Goal: Task Accomplishment & Management: Manage account settings

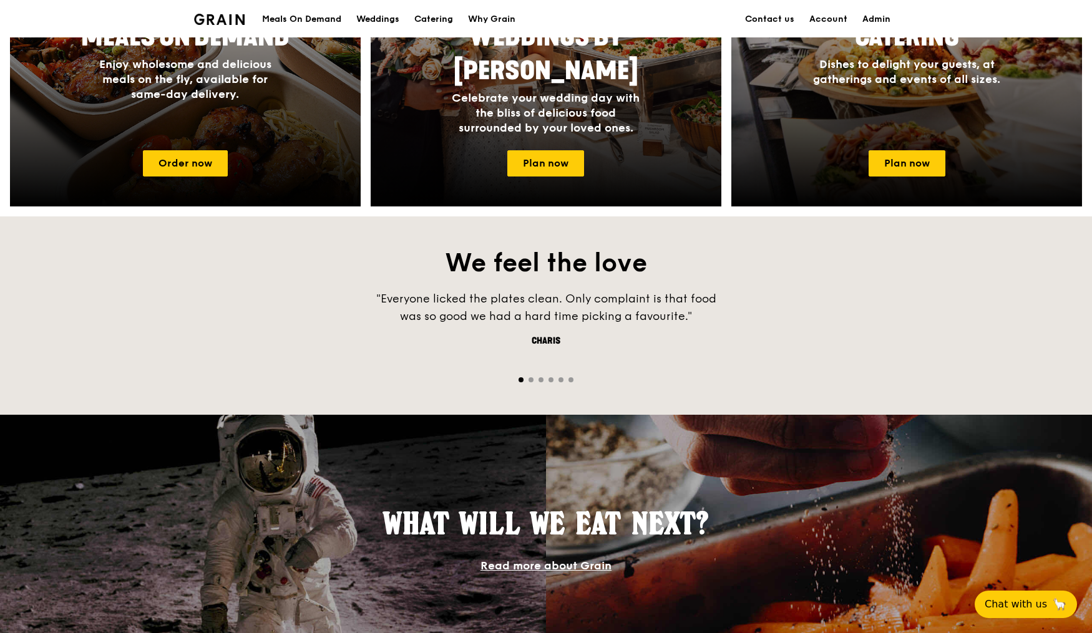
scroll to position [1067, 0]
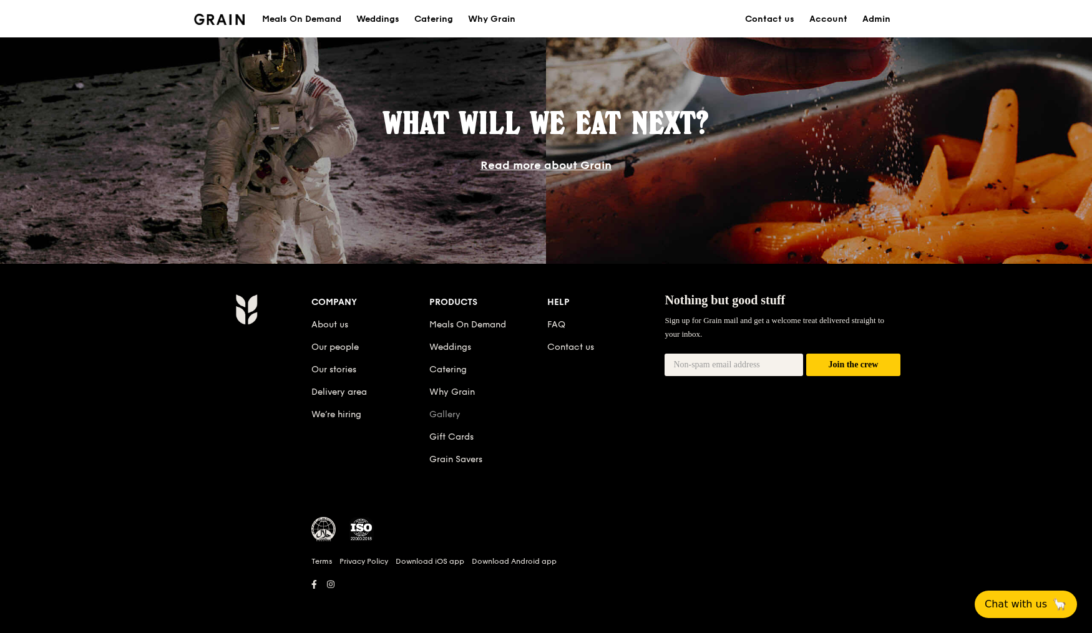
click at [449, 416] on link "Gallery" at bounding box center [444, 414] width 31 height 11
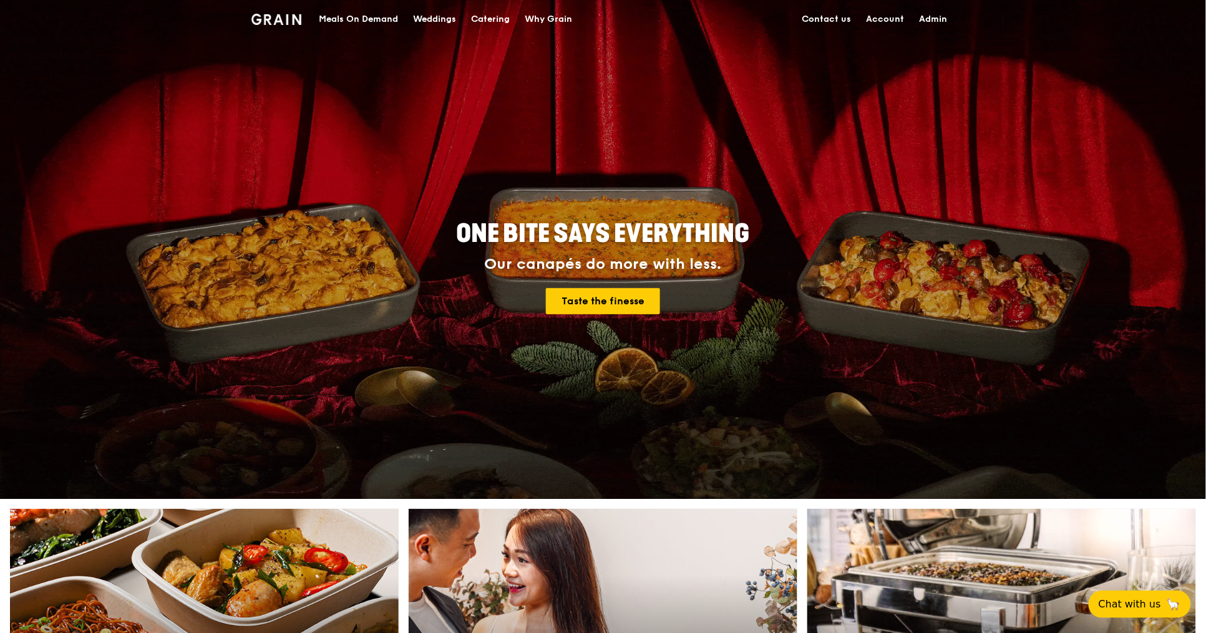
click at [937, 19] on link "Admin" at bounding box center [933, 19] width 43 height 37
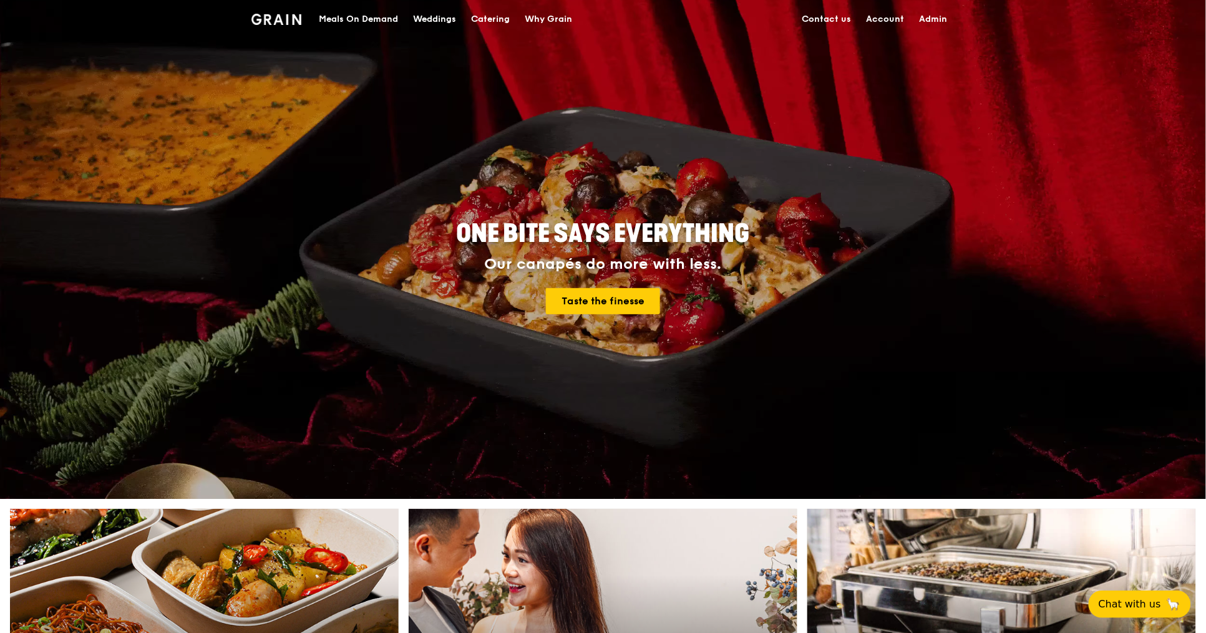
select select "100"
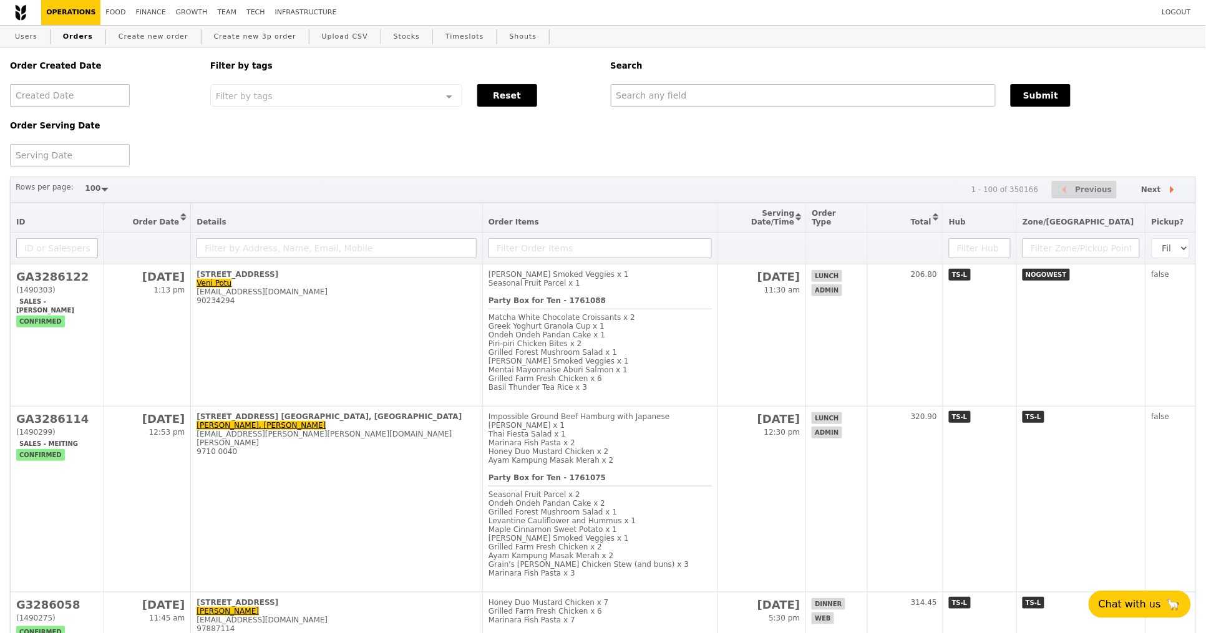
click at [744, 147] on div "Order Created Date Order Serving Date Filter by tags Filter by tags Meal_Plan W…" at bounding box center [602, 106] width 1201 height 119
click at [539, 162] on div "Order Created Date Order Serving Date Filter by tags Filter by tags Meal_Plan W…" at bounding box center [602, 106] width 1201 height 119
click at [183, 11] on link "Growth" at bounding box center [192, 12] width 42 height 25
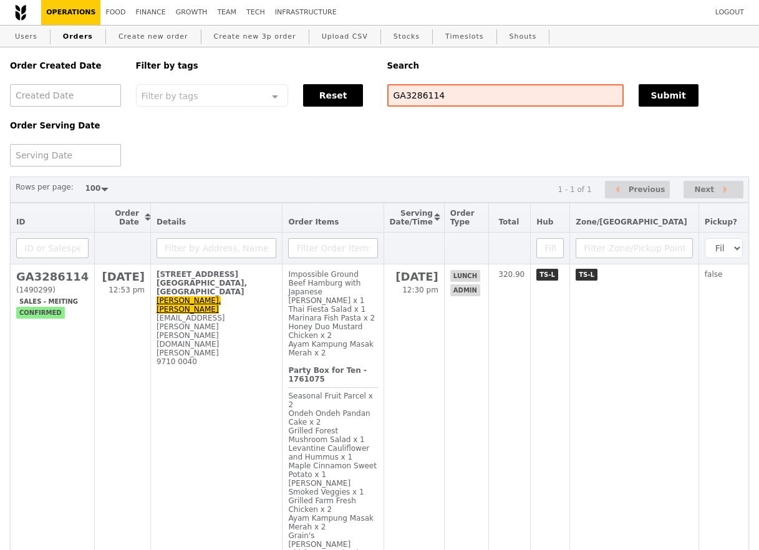
select select "100"
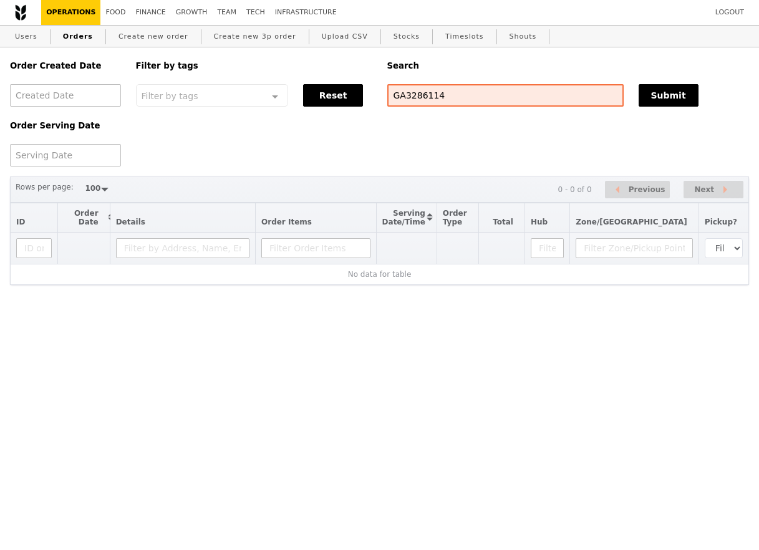
select select "100"
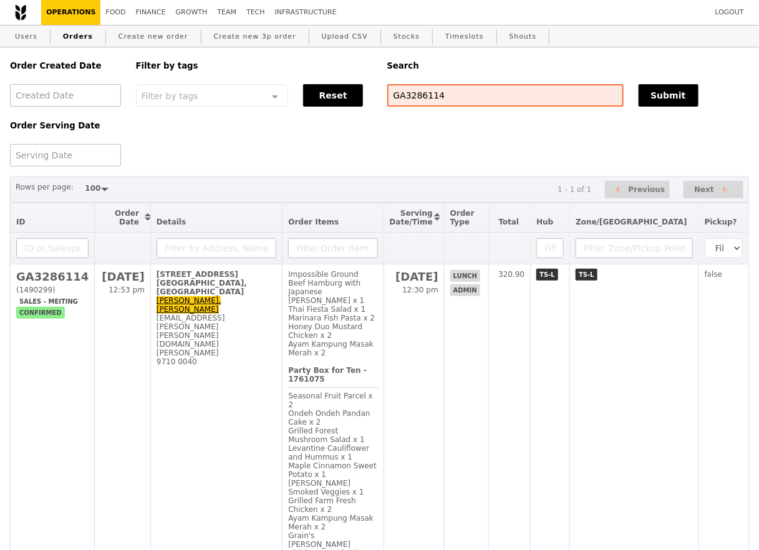
click at [627, 128] on div "Order Created Date Order Serving Date Filter by tags Filter by tags Meal_Plan W…" at bounding box center [379, 106] width 754 height 119
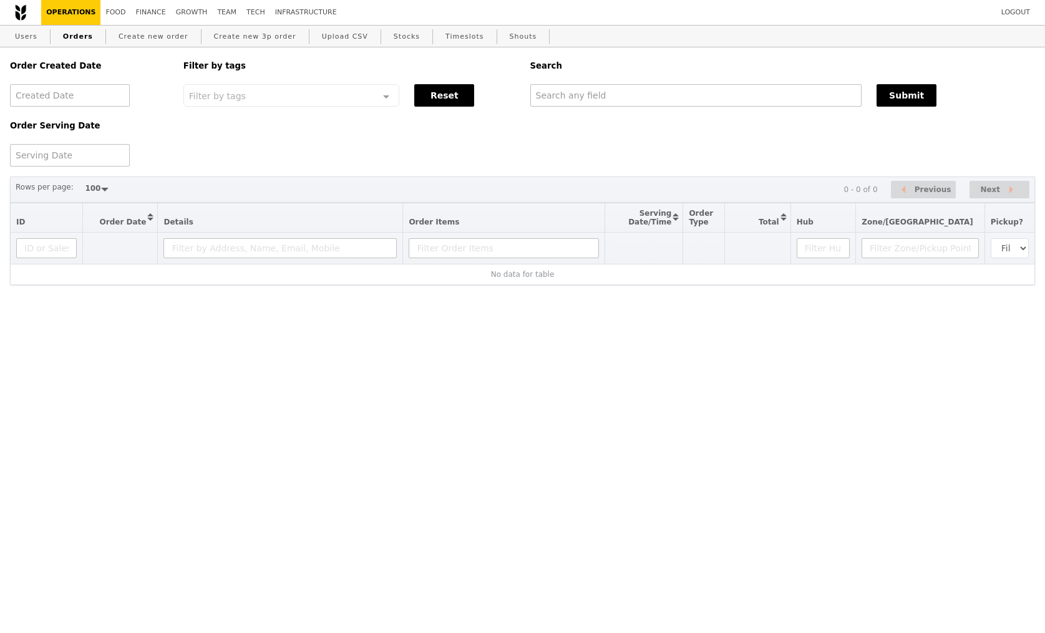
select select "100"
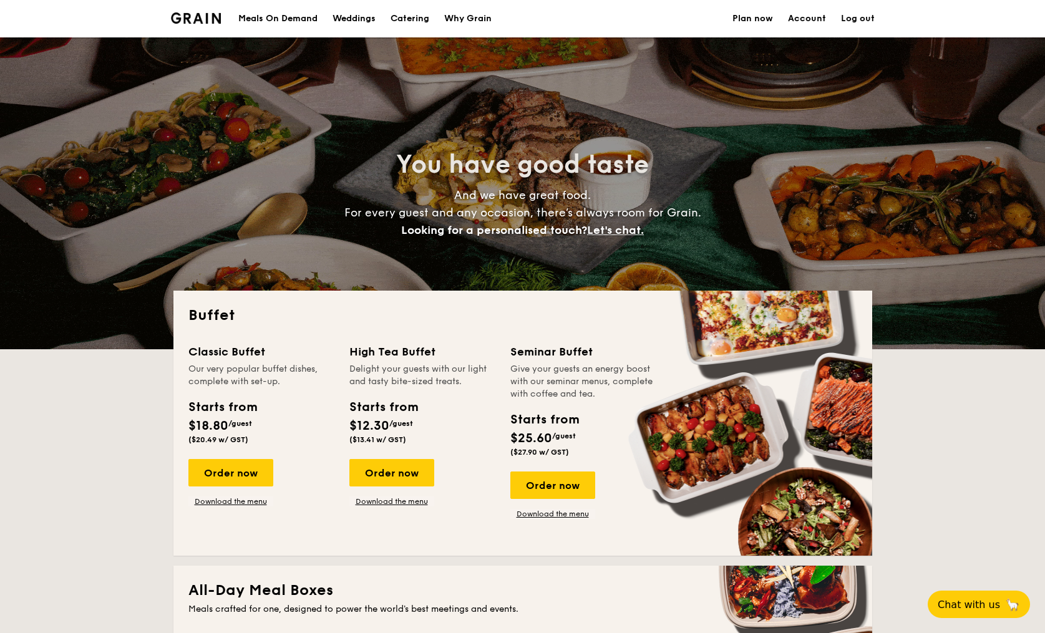
select select
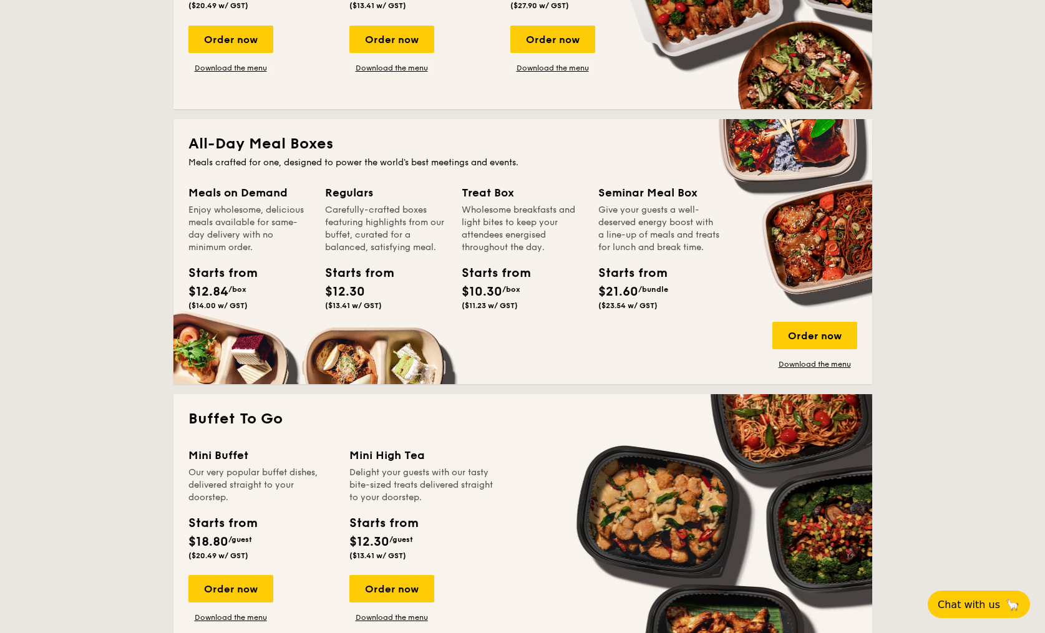
scroll to position [482, 0]
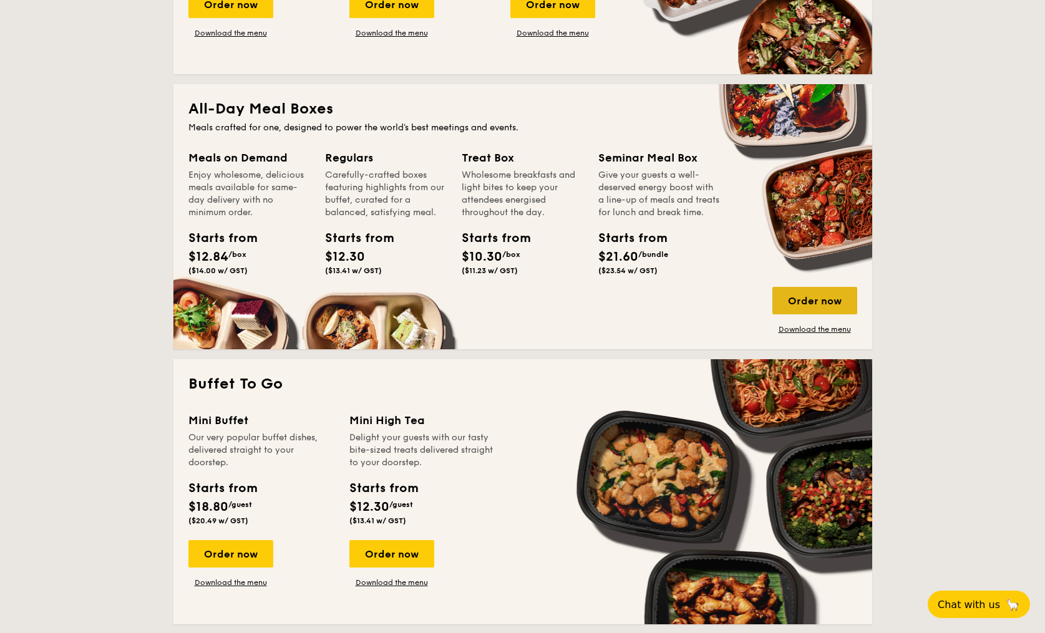
click at [804, 307] on div "Order now" at bounding box center [815, 300] width 85 height 27
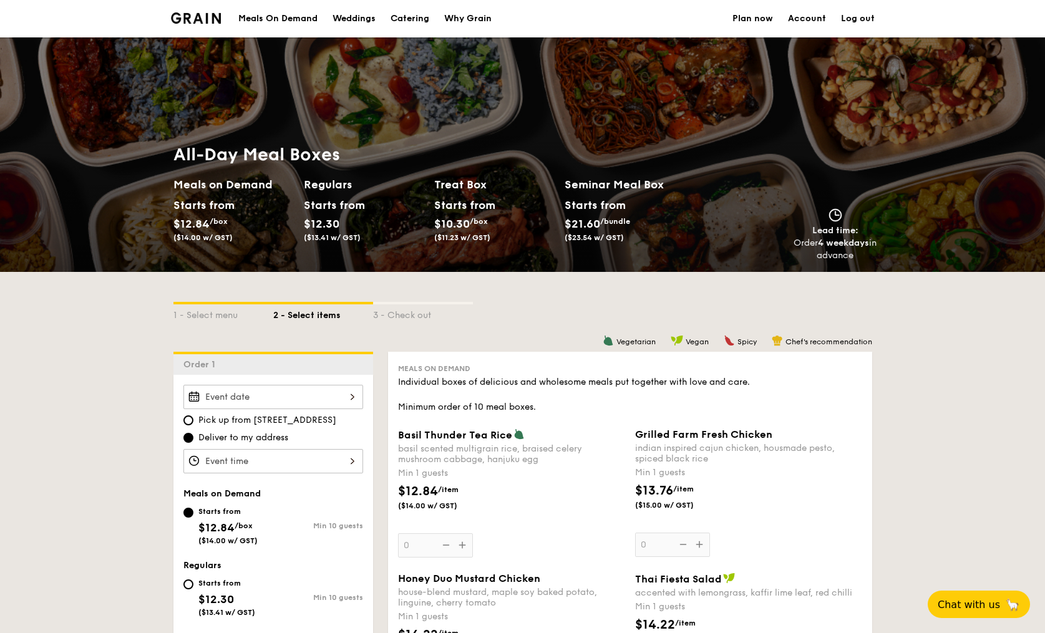
click at [425, 248] on div "Regulars Starts from $12.30 ($13.41 w/ GST)" at bounding box center [369, 219] width 130 height 86
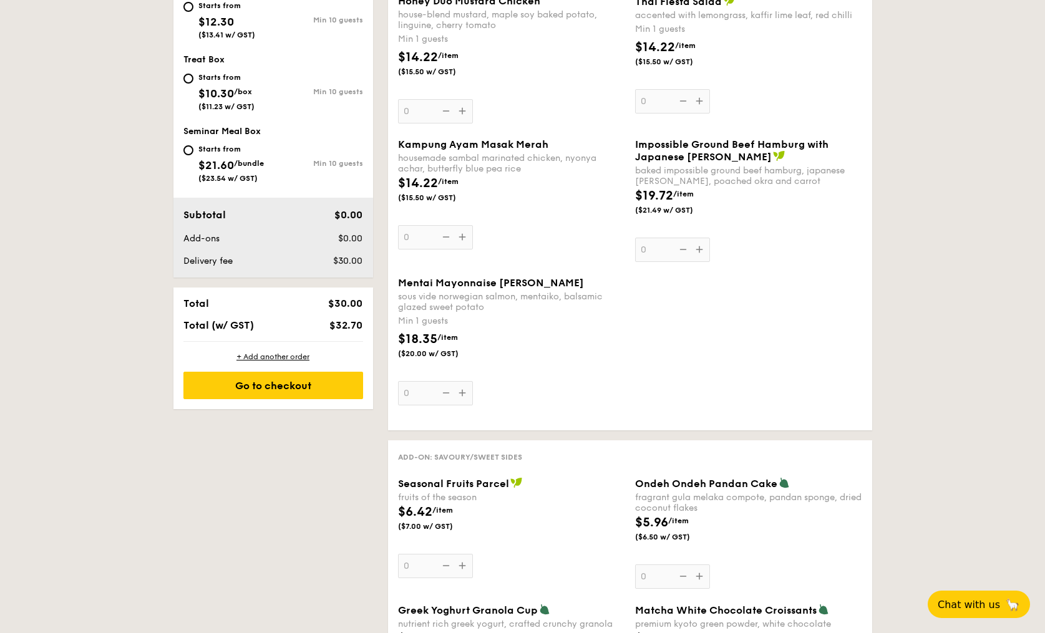
scroll to position [757, 0]
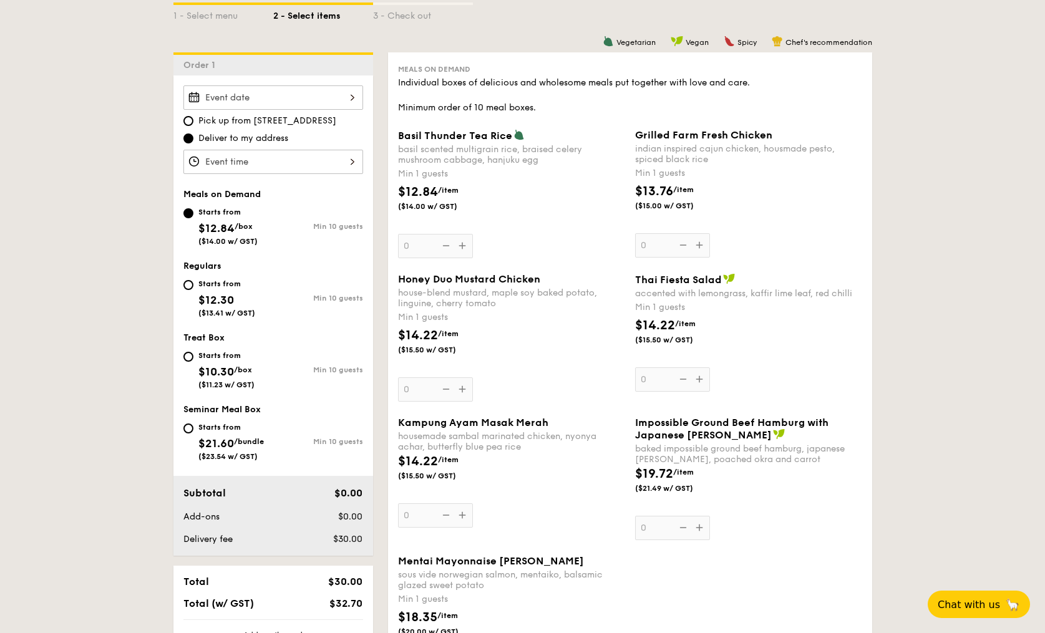
click at [393, 208] on div "$12.84 /item ($14.00 w/ GST)" at bounding box center [440, 197] width 95 height 29
click at [398, 234] on input "0" at bounding box center [435, 246] width 75 height 24
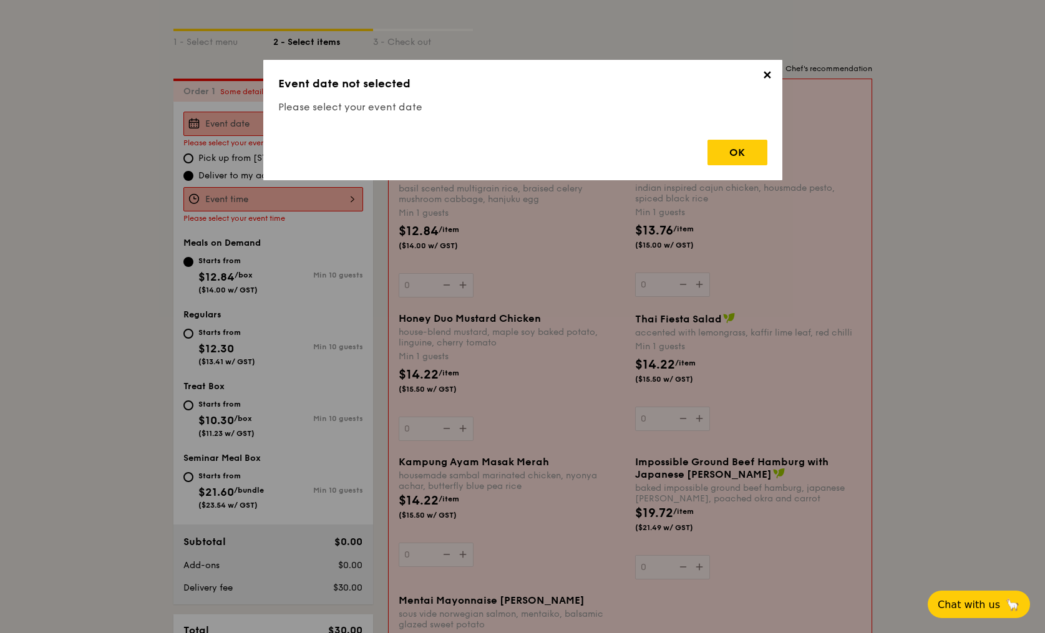
scroll to position [223, 0]
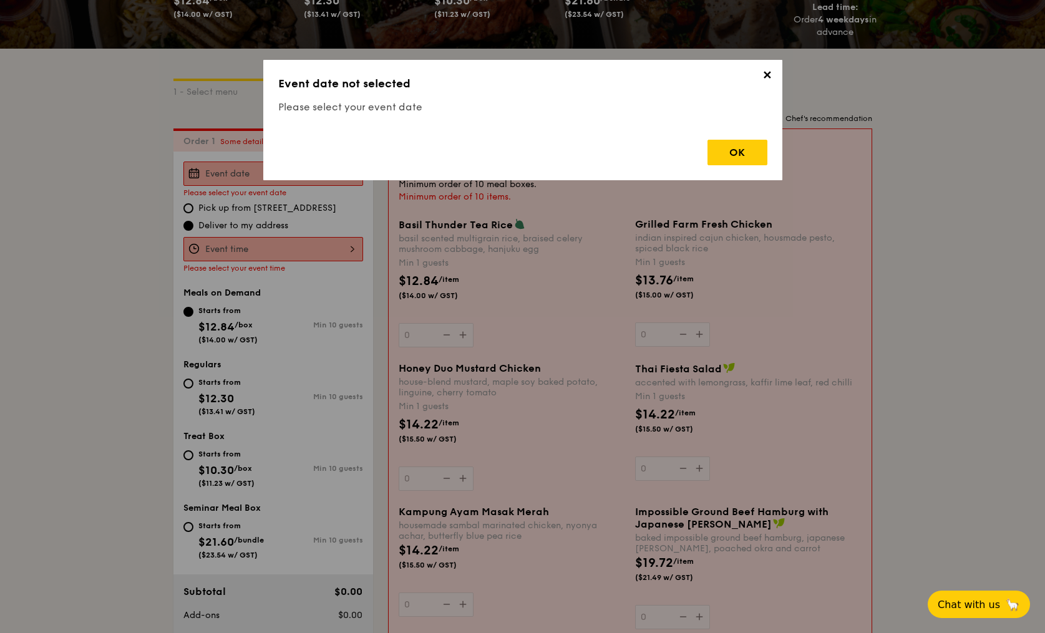
click at [768, 74] on span "✕" at bounding box center [767, 77] width 17 height 17
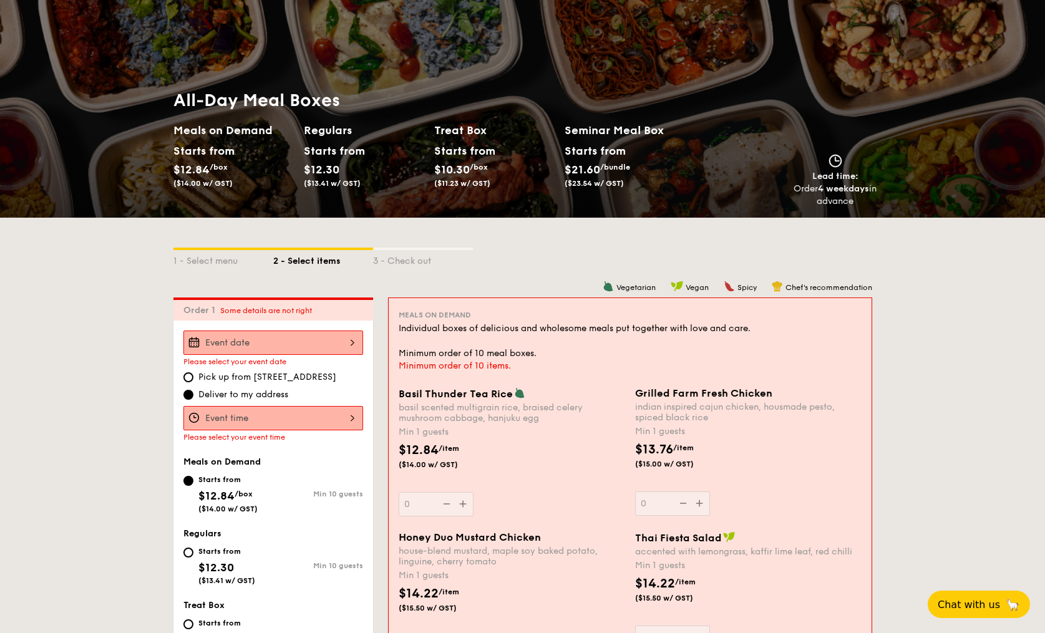
scroll to position [0, 0]
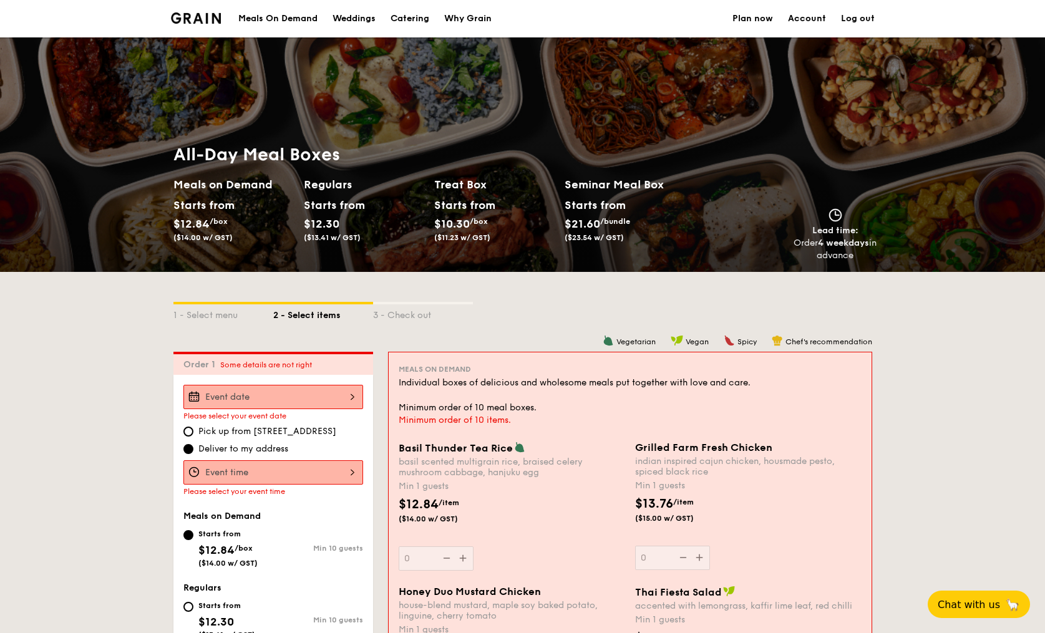
click at [413, 222] on div "Starts from $12.30 ($13.41 w/ GST)" at bounding box center [364, 221] width 130 height 51
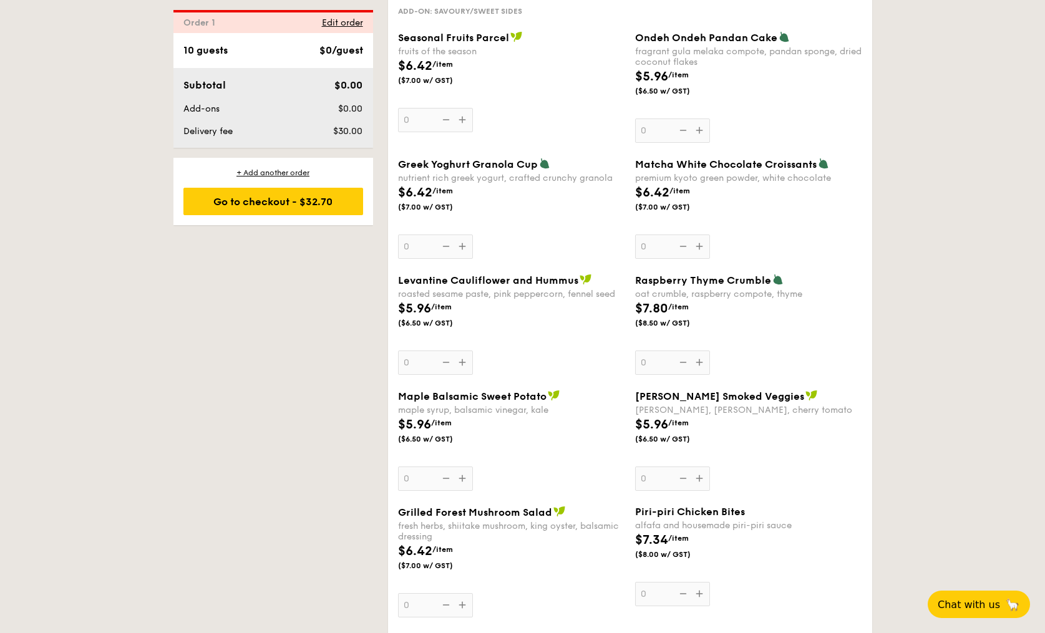
click at [244, 470] on div "1 - Select menu 2 - Select items 3 - Check out Order 1 Some details are not rig…" at bounding box center [522, 474] width 719 height 2481
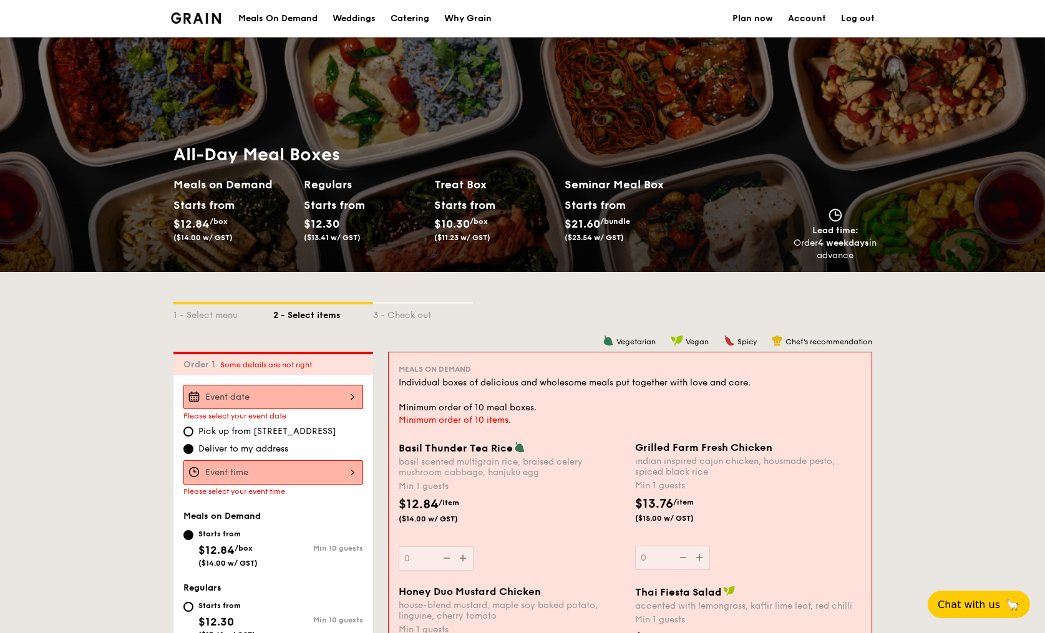
click at [224, 188] on h2 "Meals on Demand" at bounding box center [233, 184] width 120 height 17
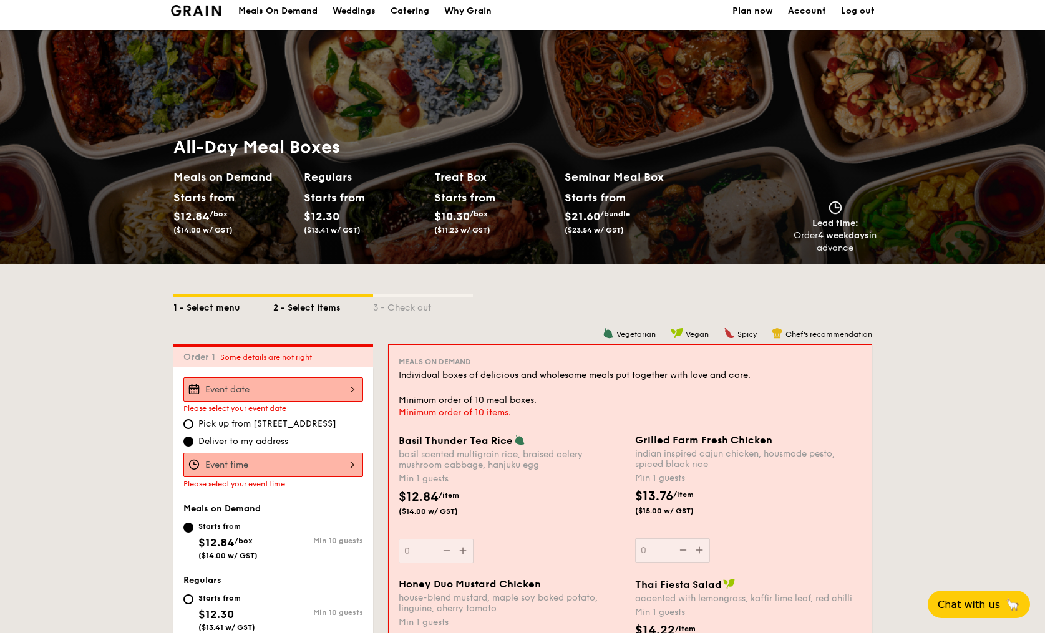
click at [191, 312] on div "1 - Select menu" at bounding box center [223, 305] width 100 height 17
select select
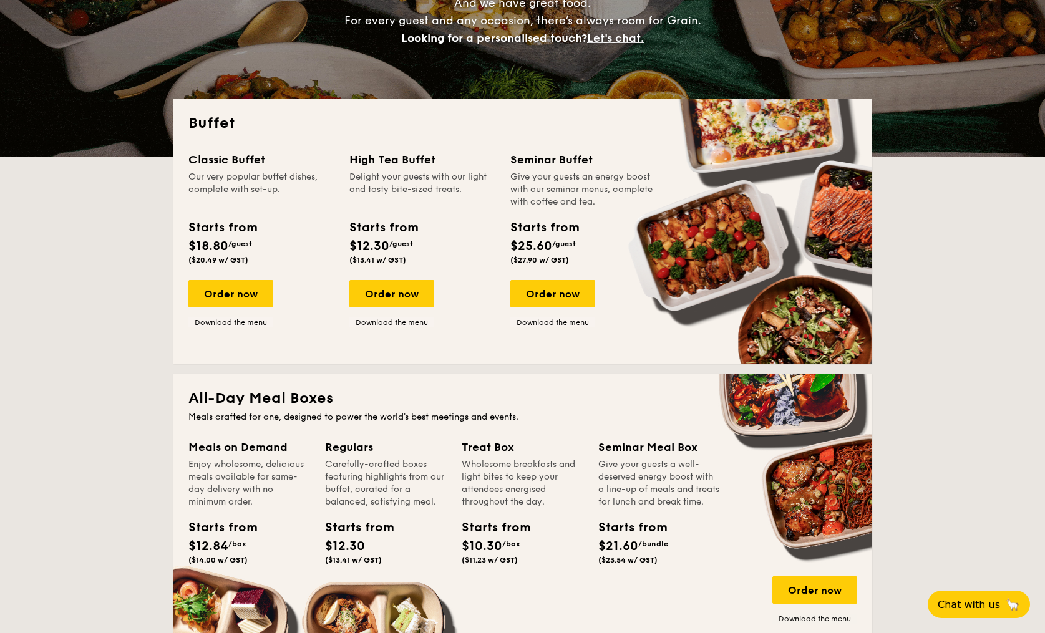
scroll to position [473, 0]
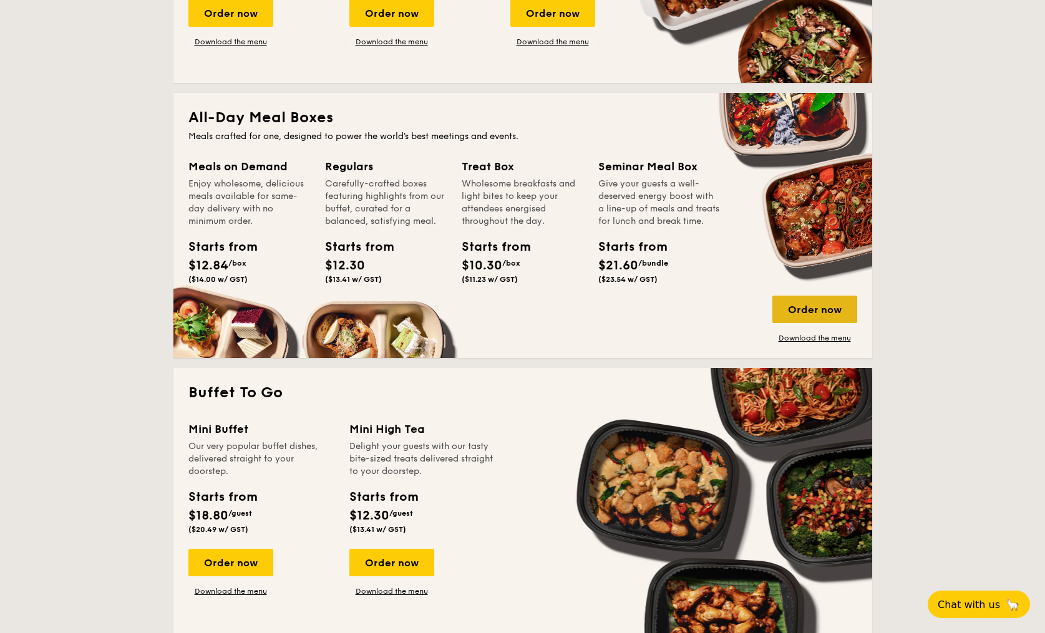
click at [831, 311] on div "Order now" at bounding box center [815, 309] width 85 height 27
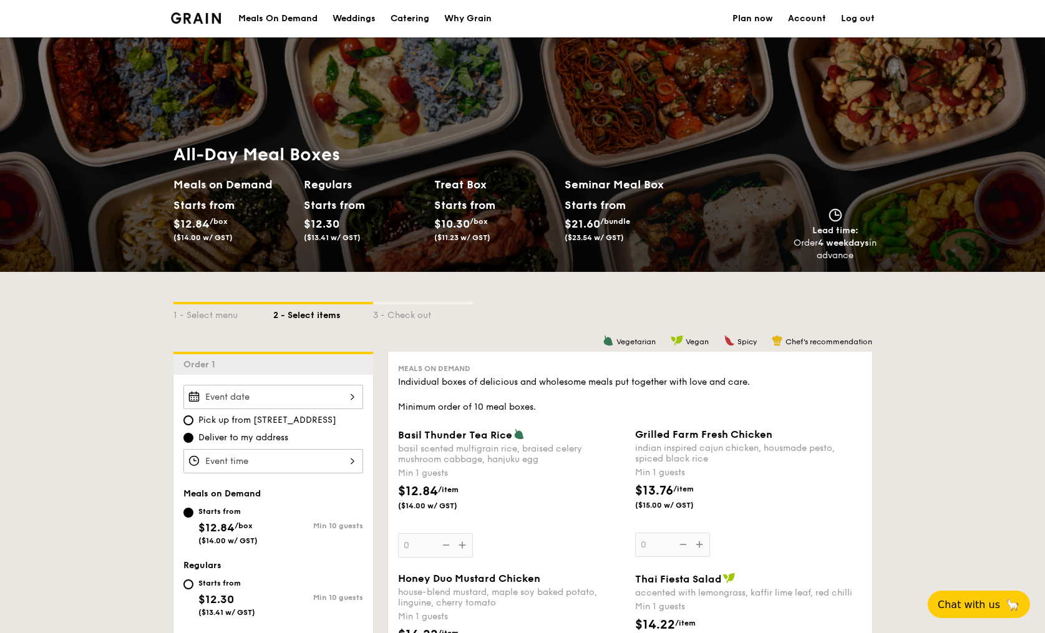
select select
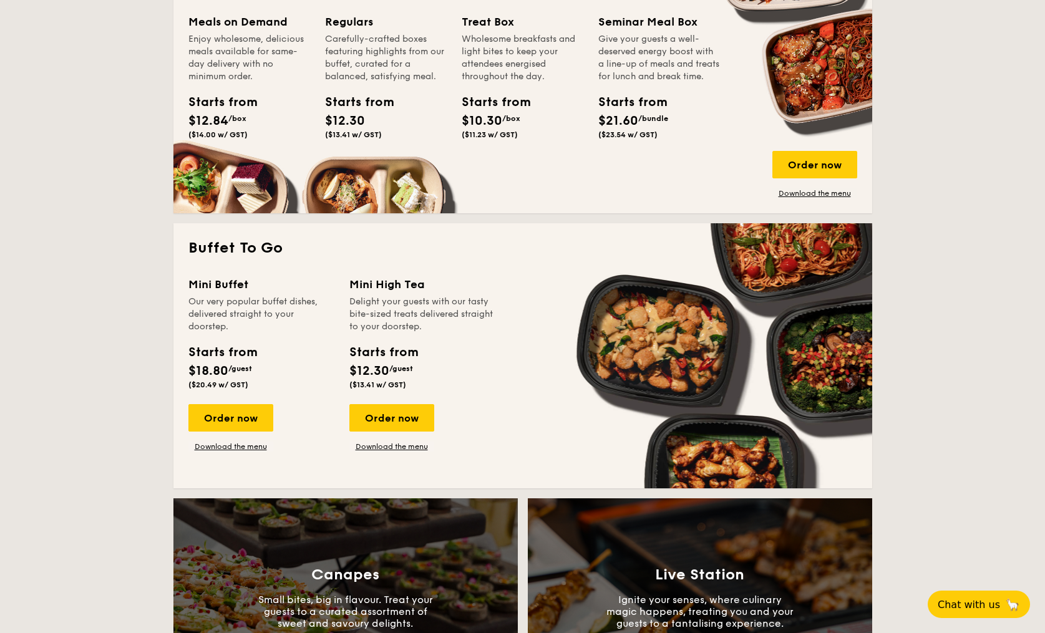
scroll to position [398, 0]
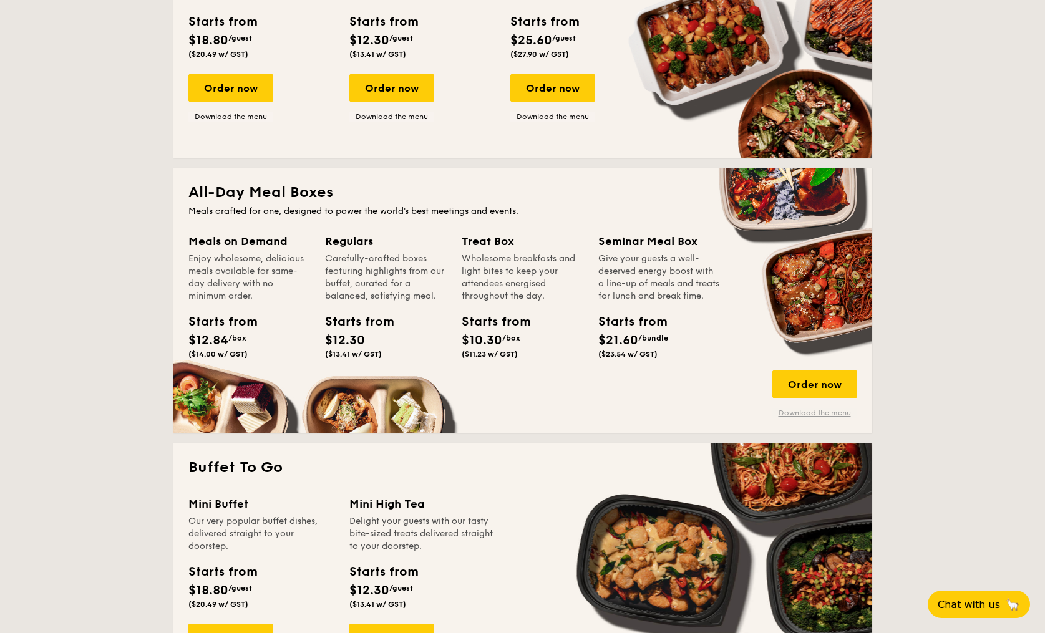
click at [812, 412] on link "Download the menu" at bounding box center [815, 413] width 85 height 10
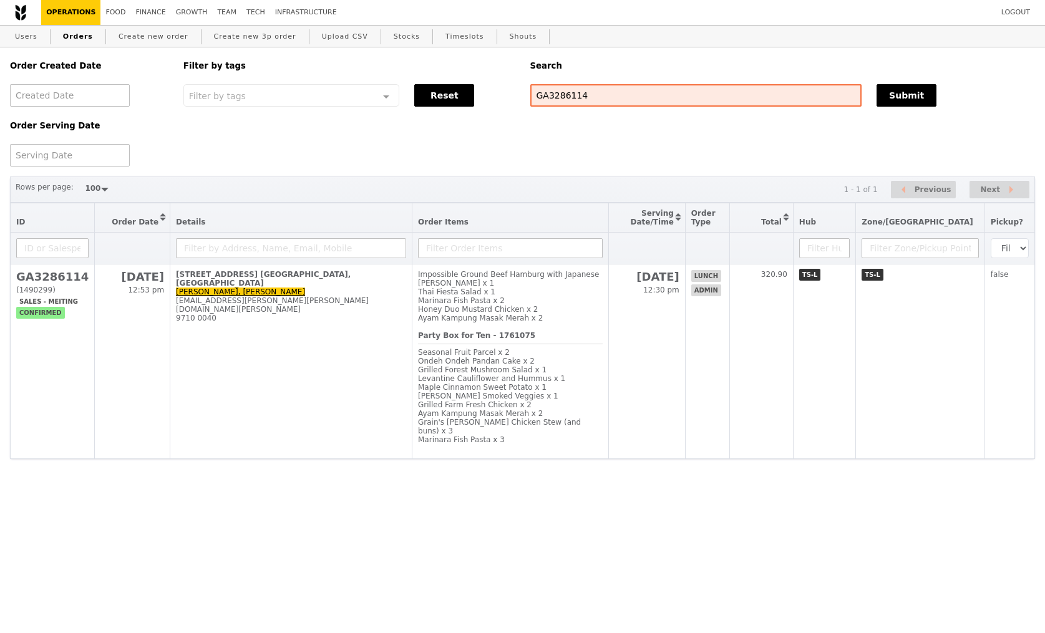
select select "100"
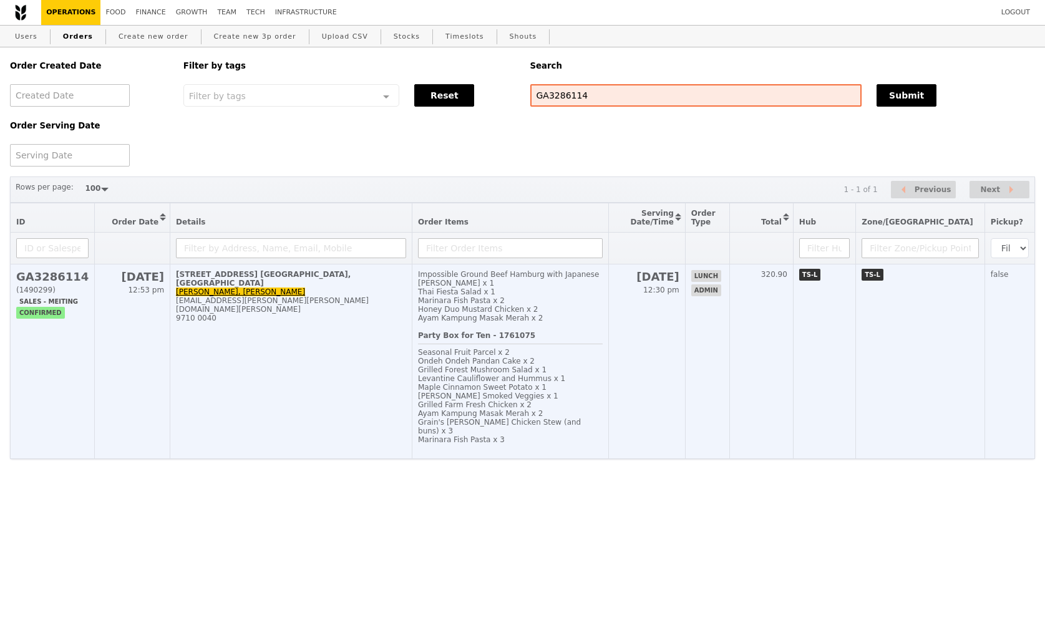
click at [603, 374] on div "Levantine Cauliflower and Hummus x 1" at bounding box center [510, 378] width 185 height 9
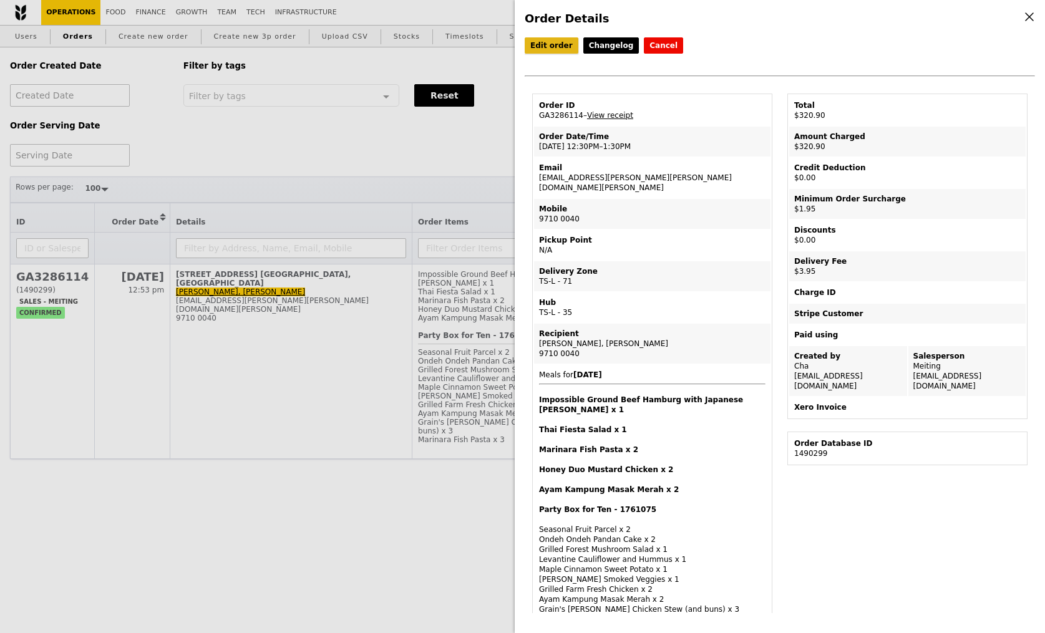
click at [553, 42] on link "Edit order" at bounding box center [552, 45] width 54 height 16
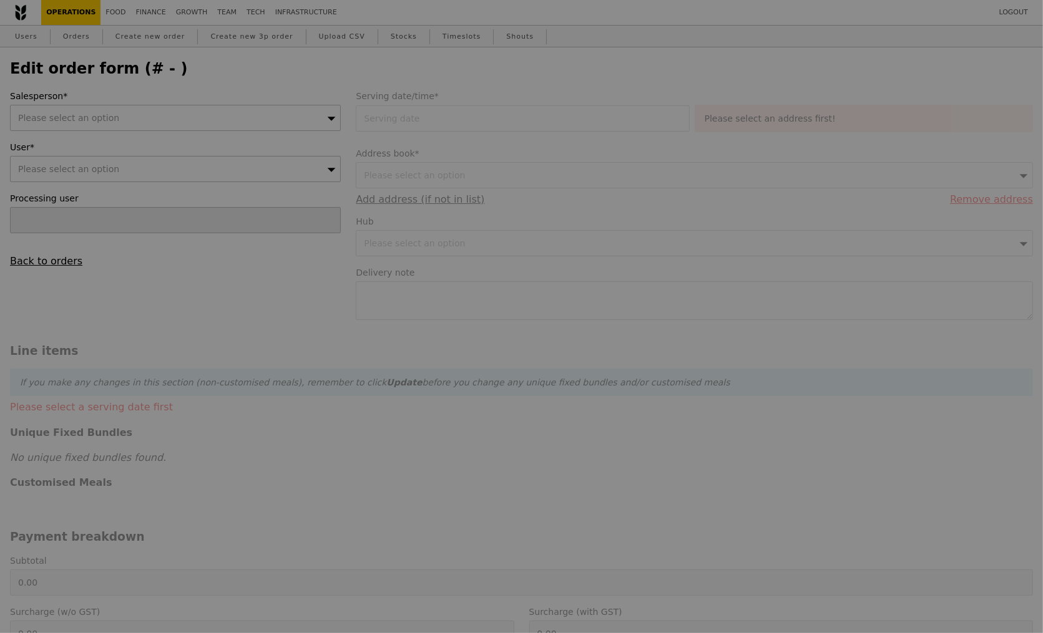
type input "Cha"
type input "15 Sep 2025"
type input "Loading..."
type input "315.00"
type input "1.79"
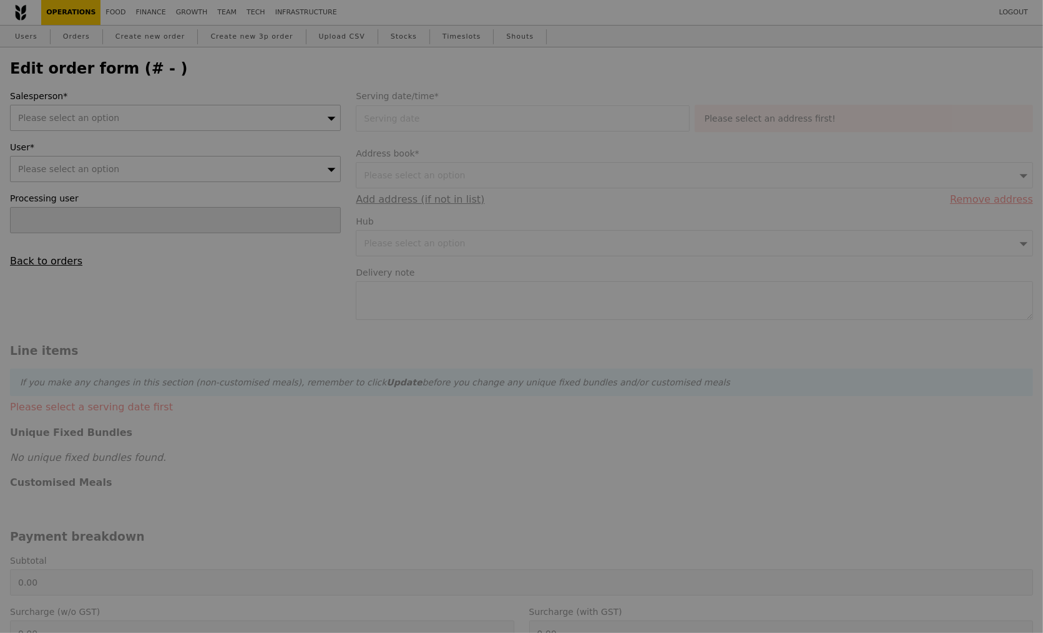
type input "1.95"
type input "3.62"
type input "3.95"
type input "320.90"
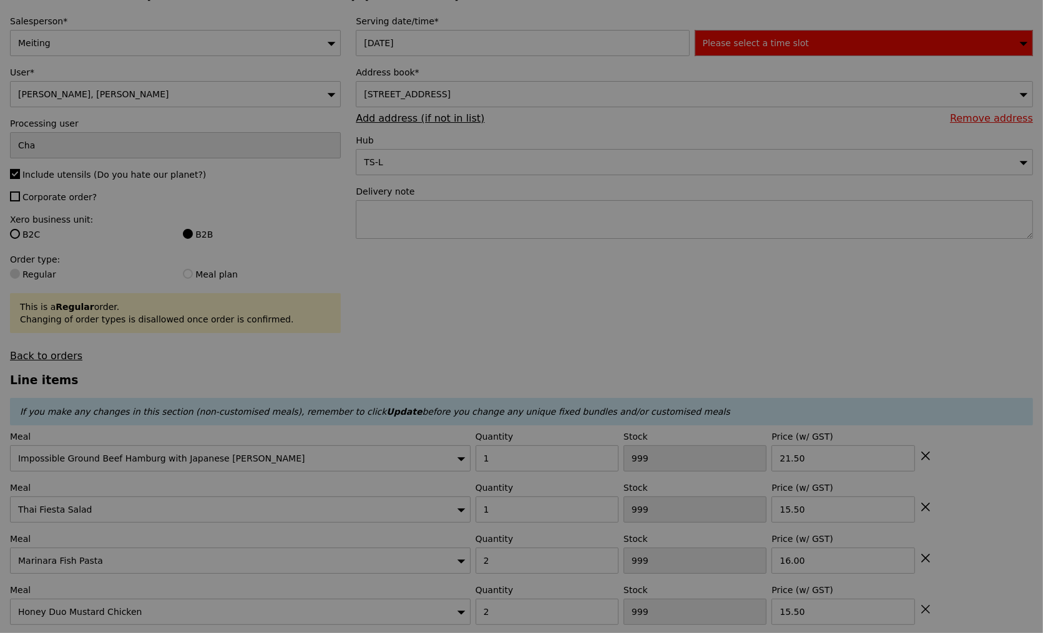
type input "81"
type input "98"
type input "42"
type input "66"
type input "75"
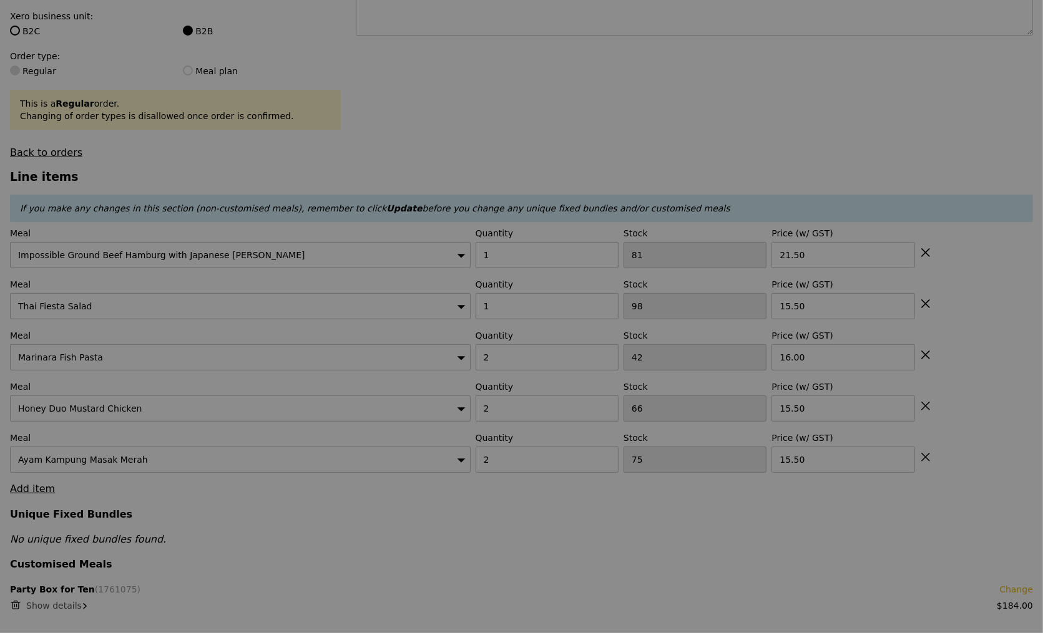
type input "Update"
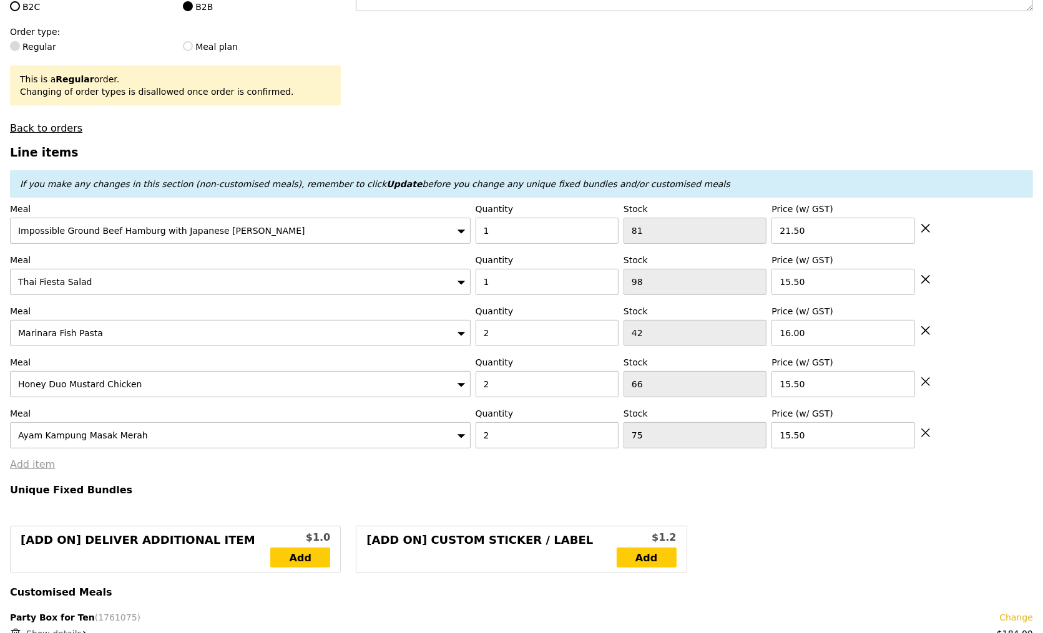
click at [34, 470] on link "Add item" at bounding box center [32, 465] width 45 height 12
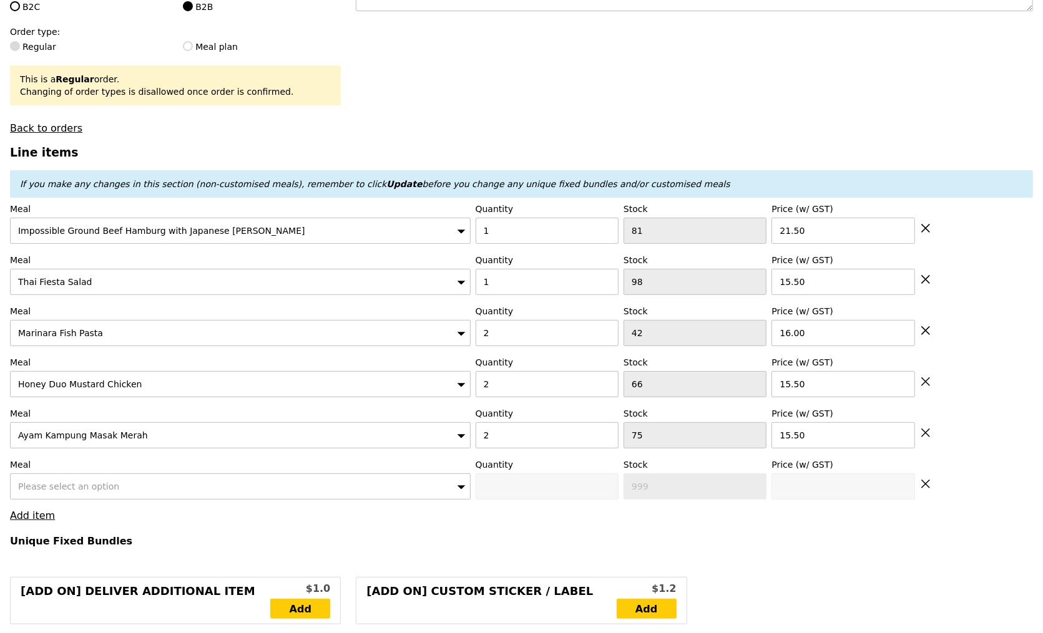
click at [62, 485] on span "Please select an option" at bounding box center [68, 487] width 101 height 10
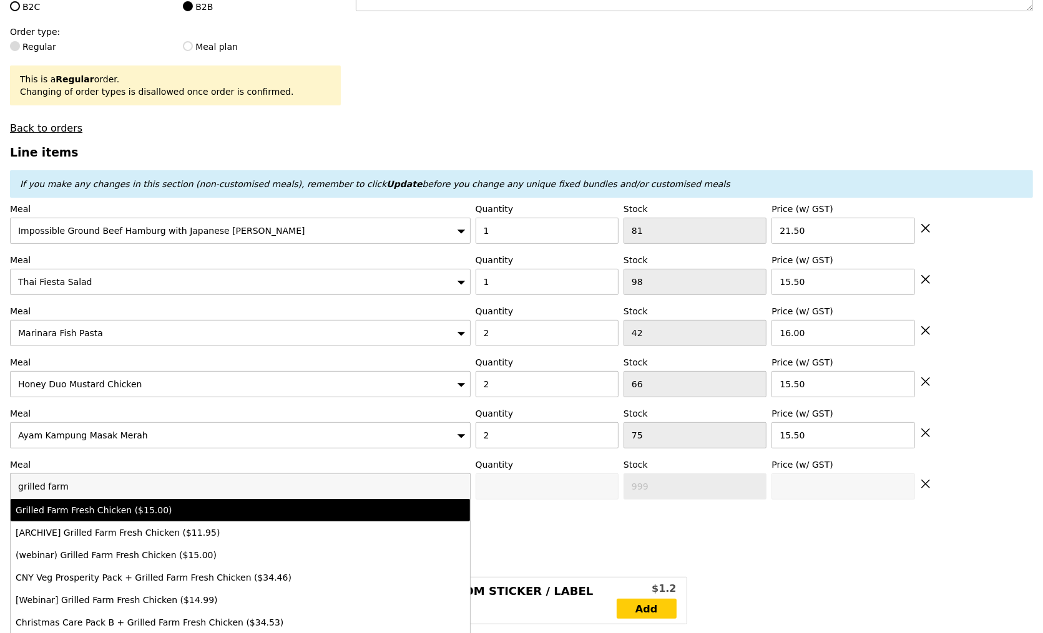
type input "grilled farm"
click at [143, 517] on div "Grilled Farm Fresh Chicken ($15.00)" at bounding box center [184, 510] width 337 height 12
type input "0"
type input "58"
type input "15.0"
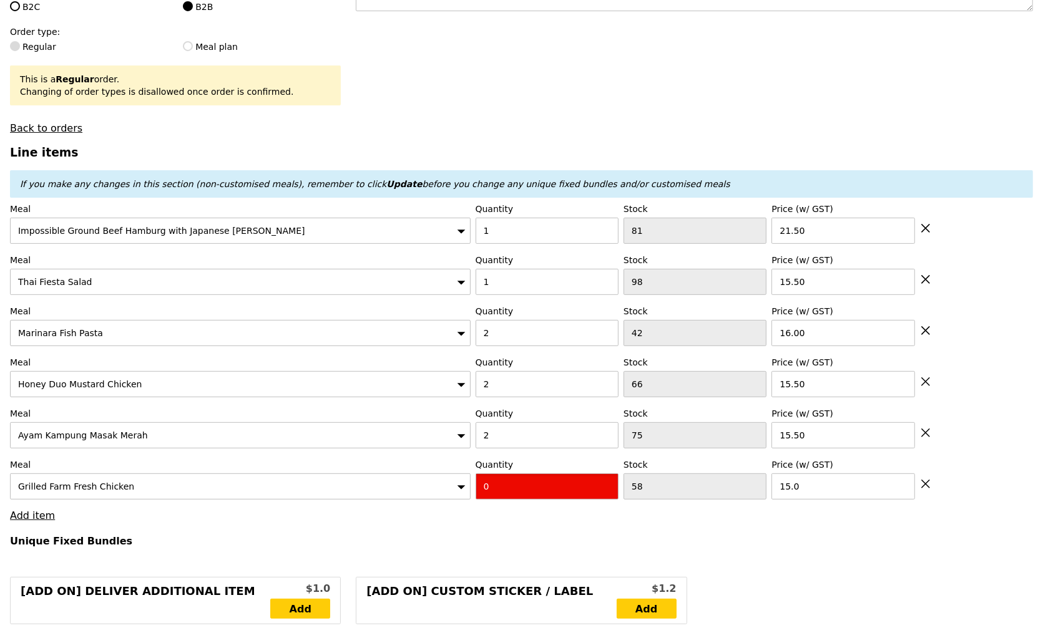
drag, startPoint x: 495, startPoint y: 489, endPoint x: 454, endPoint y: 489, distance: 40.6
click at [454, 489] on div "Meal Grilled Farm Fresh Chicken Quantity 0 Stock 58 Price (w/ GST) 15.0" at bounding box center [521, 479] width 1023 height 41
type input "2"
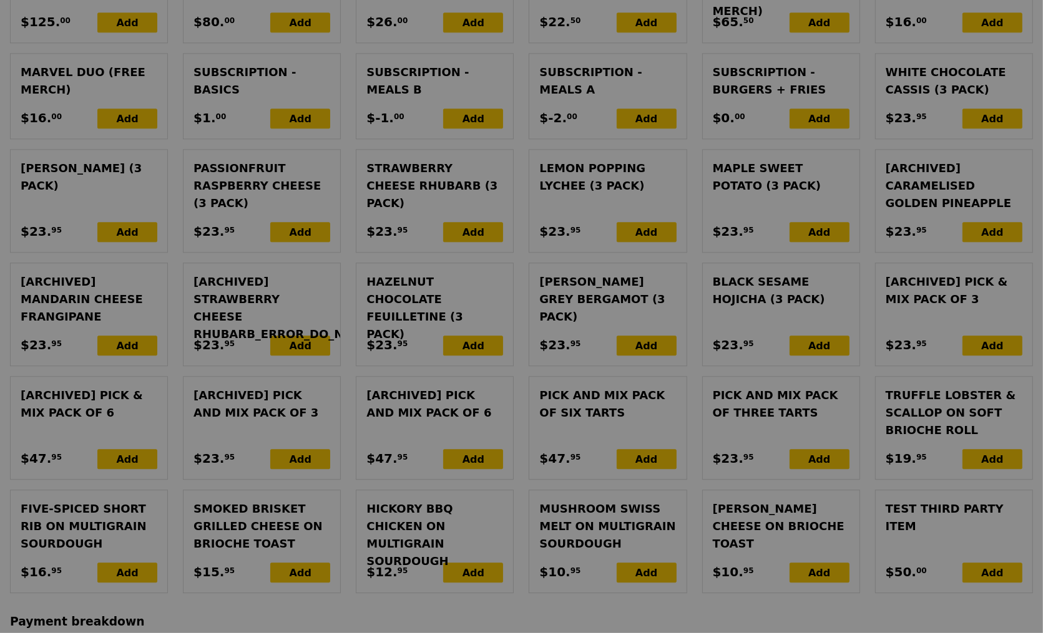
type input "Update"
type input "0.00"
type input "3.95"
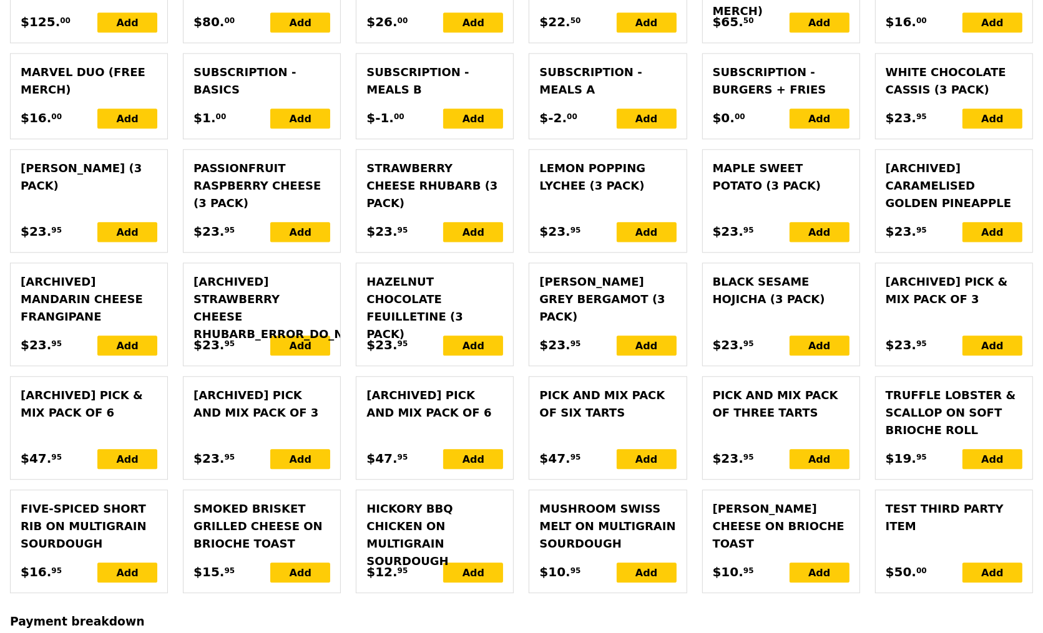
scroll to position [3092, 0]
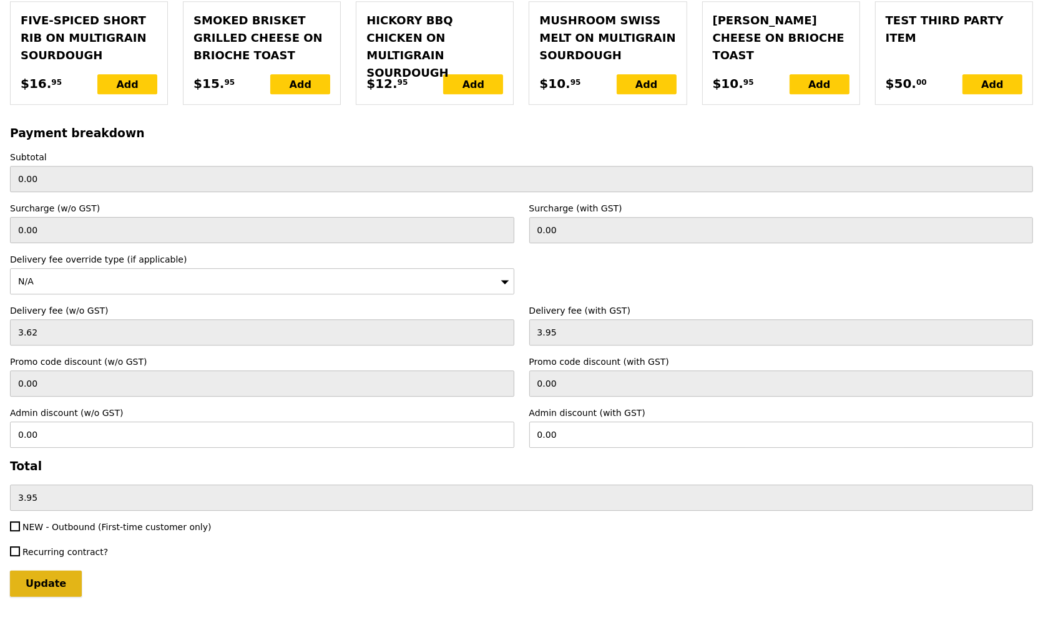
click at [41, 571] on input "Update" at bounding box center [46, 584] width 72 height 26
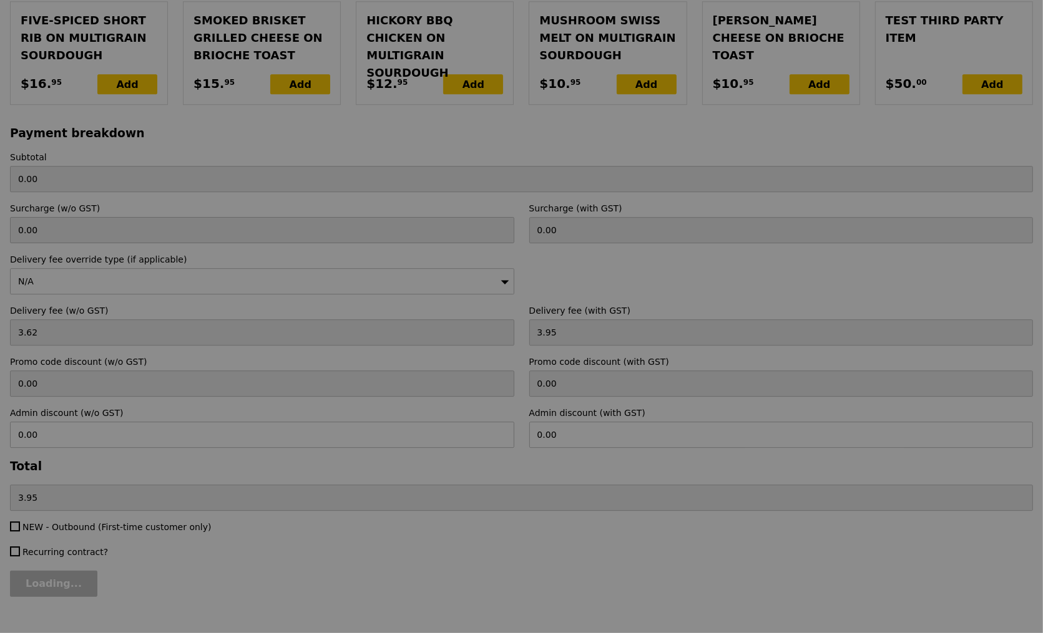
type input "Update"
type input "345.00"
type input "1.79"
type input "1.95"
type input "350.90"
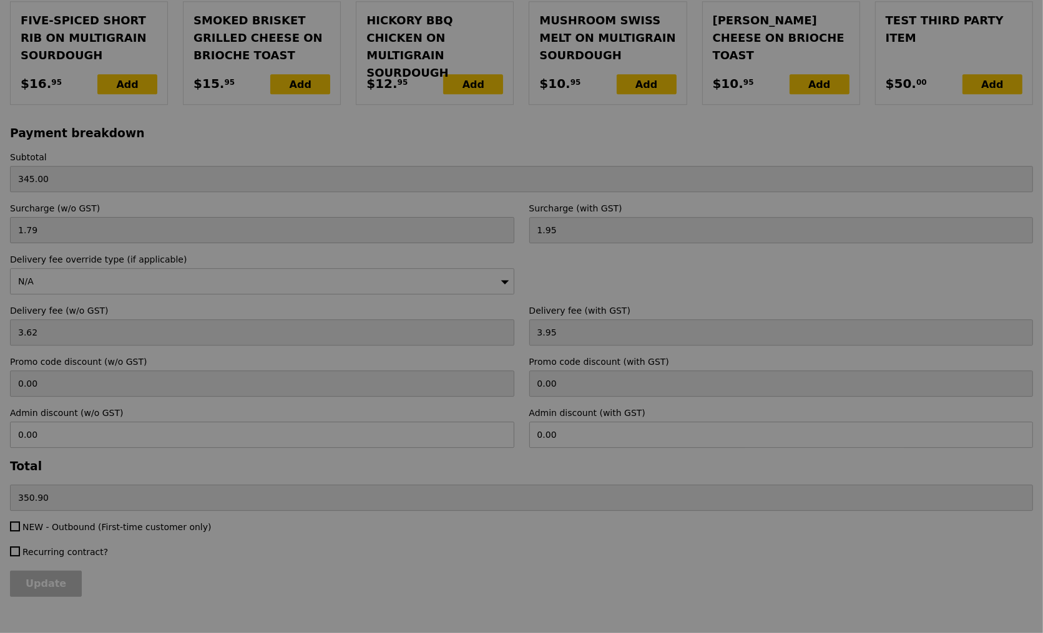
scroll to position [0, 0]
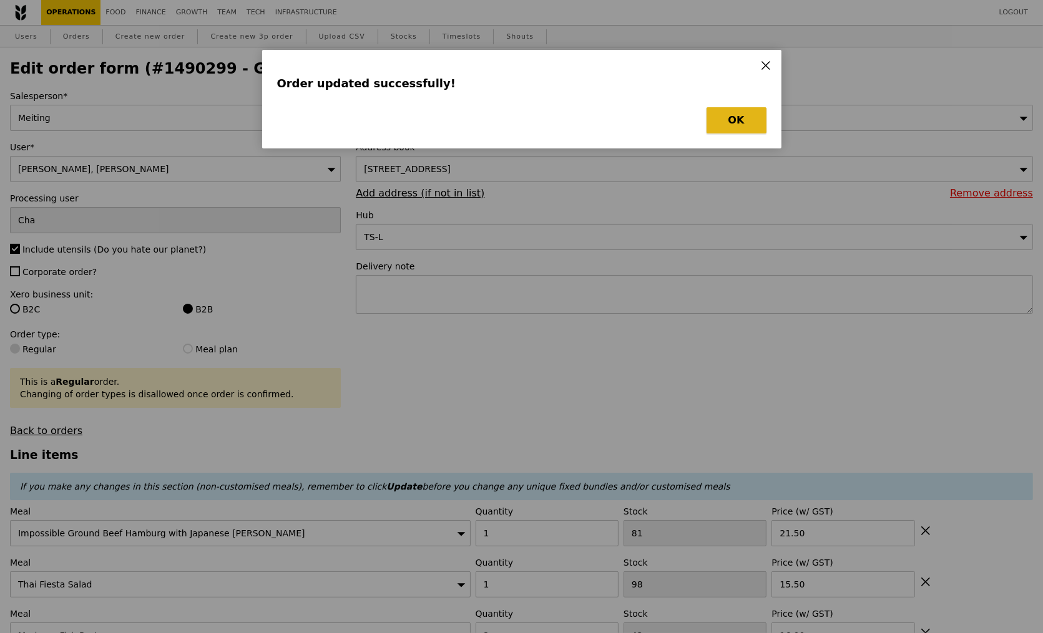
click at [729, 117] on button "OK" at bounding box center [736, 120] width 60 height 26
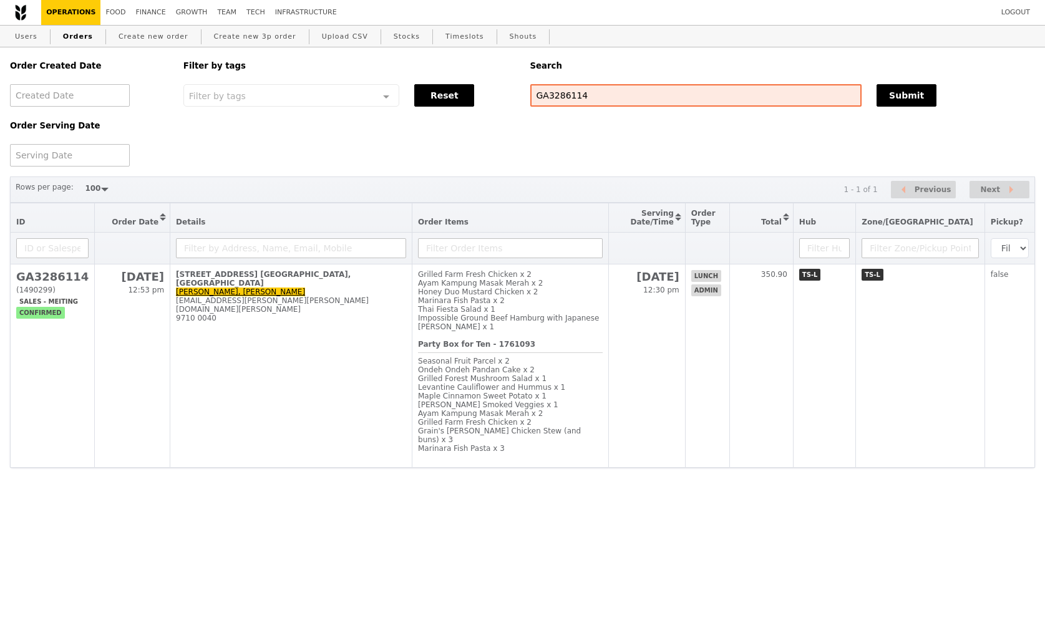
select select "100"
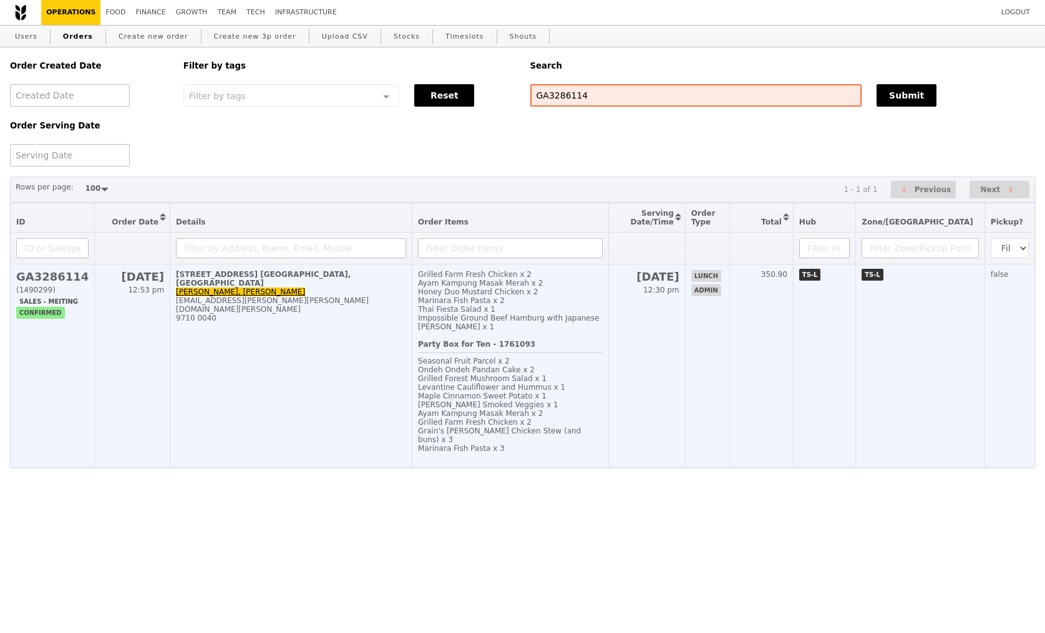
click at [603, 409] on div "Ayam Kampung Masak Merah x 2" at bounding box center [510, 413] width 185 height 9
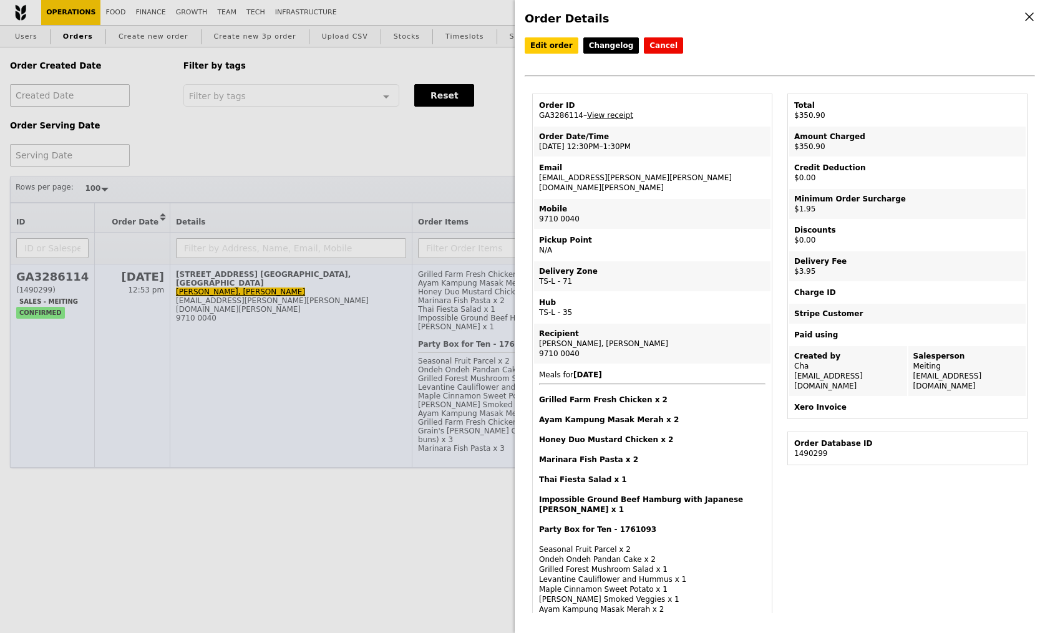
click at [636, 415] on h4 "Ayam Kampung Masak Merah x 2" at bounding box center [652, 420] width 227 height 10
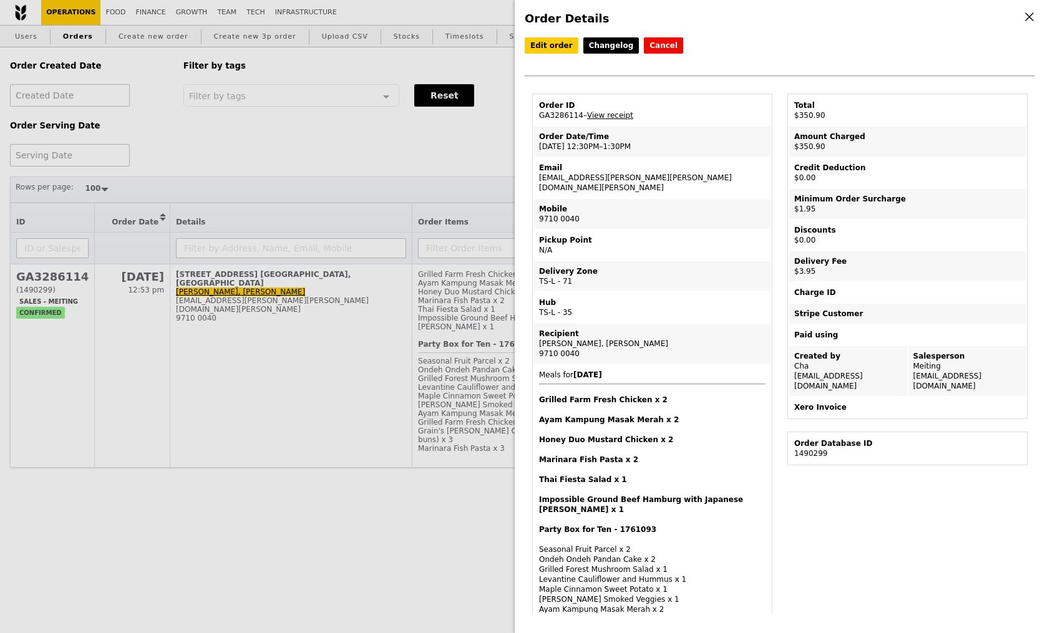
drag, startPoint x: 574, startPoint y: 340, endPoint x: 539, endPoint y: 340, distance: 34.9
click at [539, 349] on div "9710 0040" at bounding box center [652, 354] width 227 height 10
drag, startPoint x: 537, startPoint y: 340, endPoint x: 582, endPoint y: 340, distance: 44.3
click at [582, 340] on td "Recipient [PERSON_NAME], [PERSON_NAME] 9710 0040" at bounding box center [652, 344] width 236 height 40
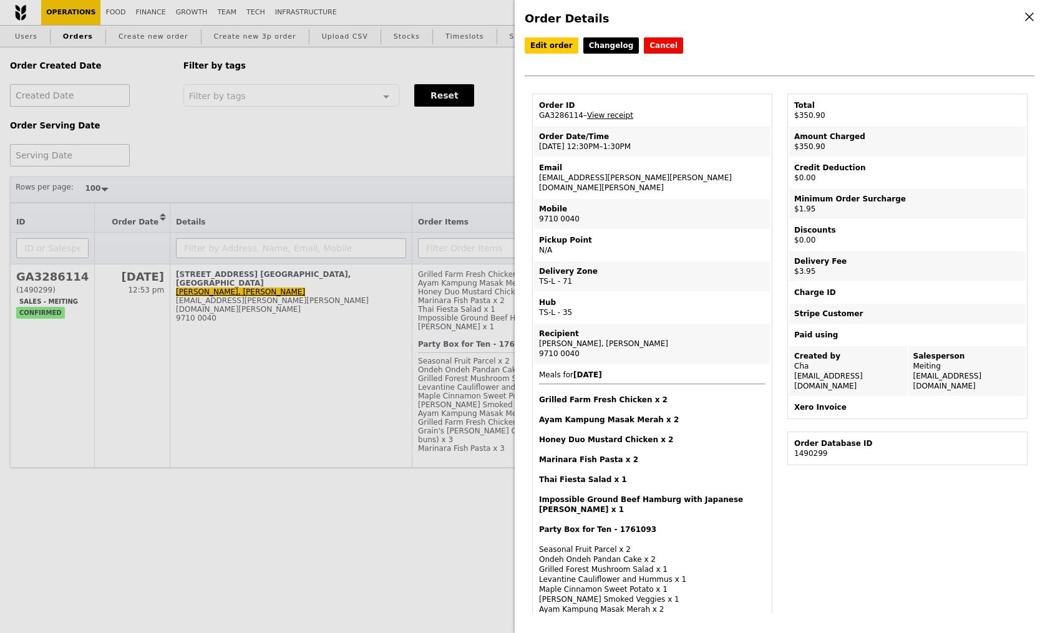
copy div "9710 0040"
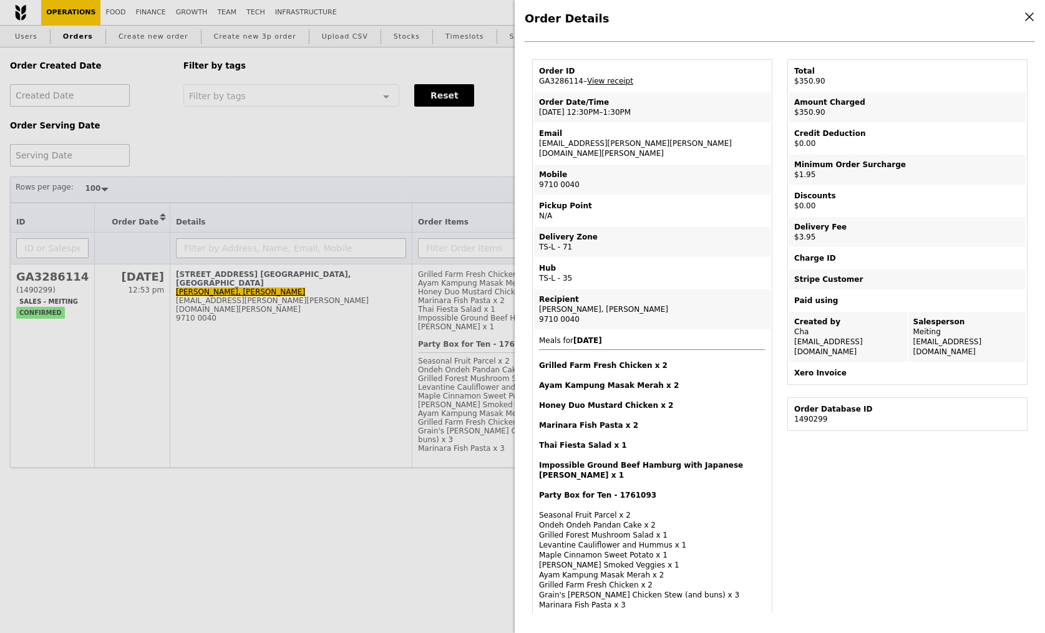
scroll to position [11, 0]
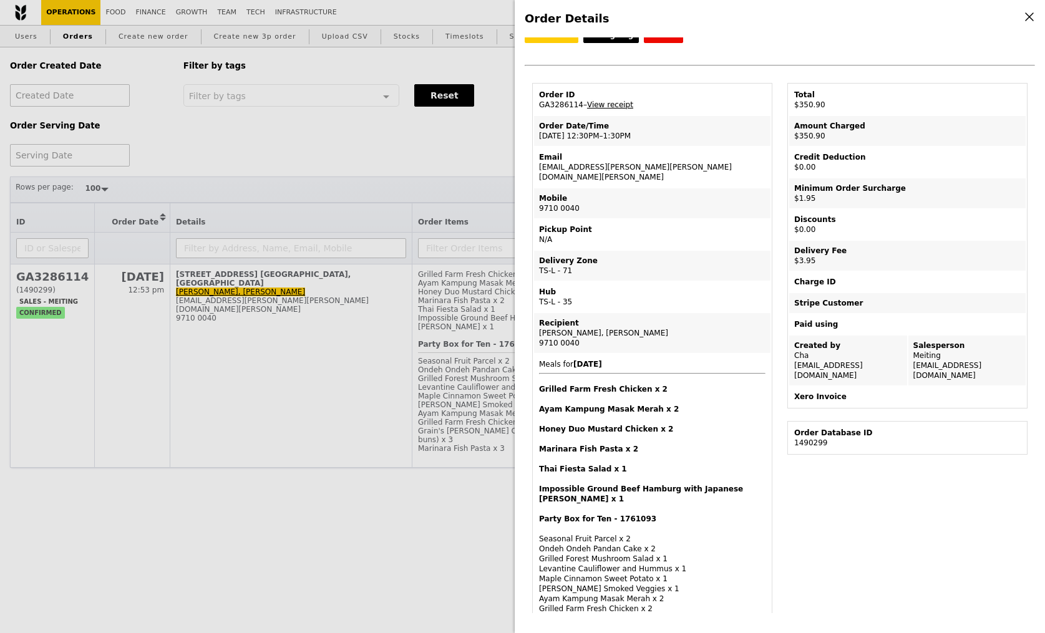
click at [613, 105] on link "View receipt" at bounding box center [610, 104] width 46 height 9
click at [160, 109] on div "Order Details Edit order Changelog Cancel Order ID GA3286114 – View receipt Ord…" at bounding box center [522, 316] width 1045 height 633
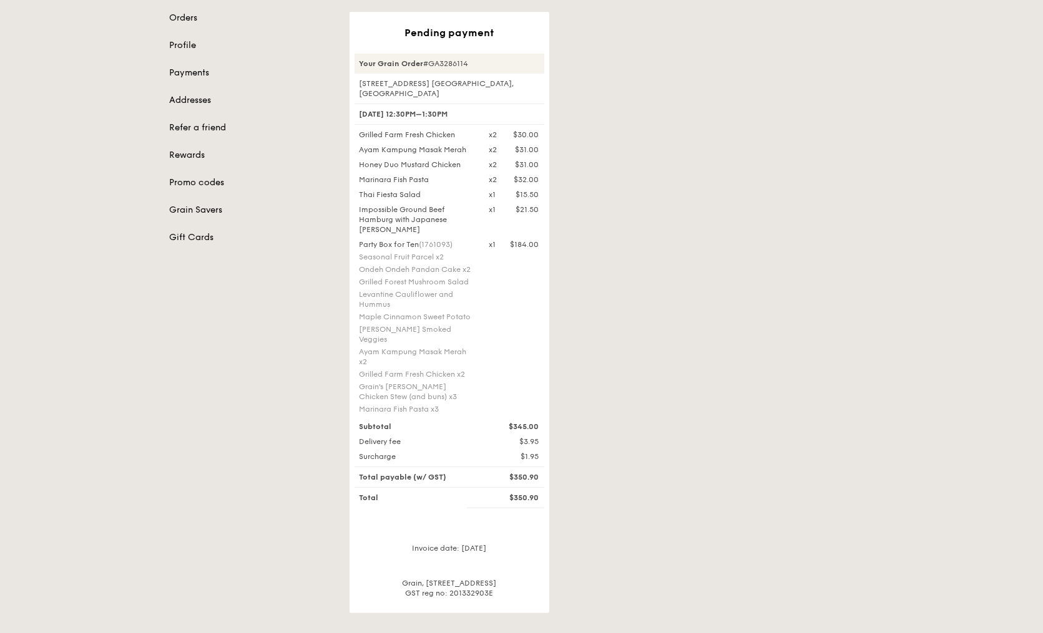
scroll to position [129, 0]
drag, startPoint x: 355, startPoint y: 133, endPoint x: 455, endPoint y: 133, distance: 99.8
click at [455, 133] on div "Grilled Farm Fresh Chicken" at bounding box center [417, 134] width 130 height 10
drag, startPoint x: 459, startPoint y: 134, endPoint x: 358, endPoint y: 134, distance: 101.1
click at [358, 134] on div "Grilled Farm Fresh Chicken" at bounding box center [417, 134] width 130 height 10
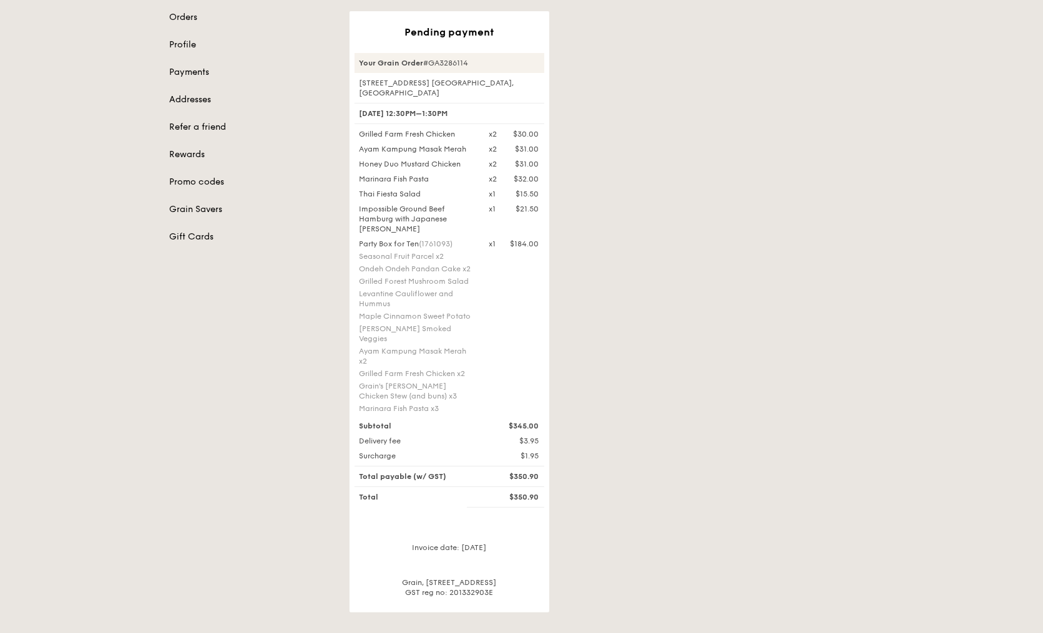
copy div "Grilled Farm Fresh Chicken"
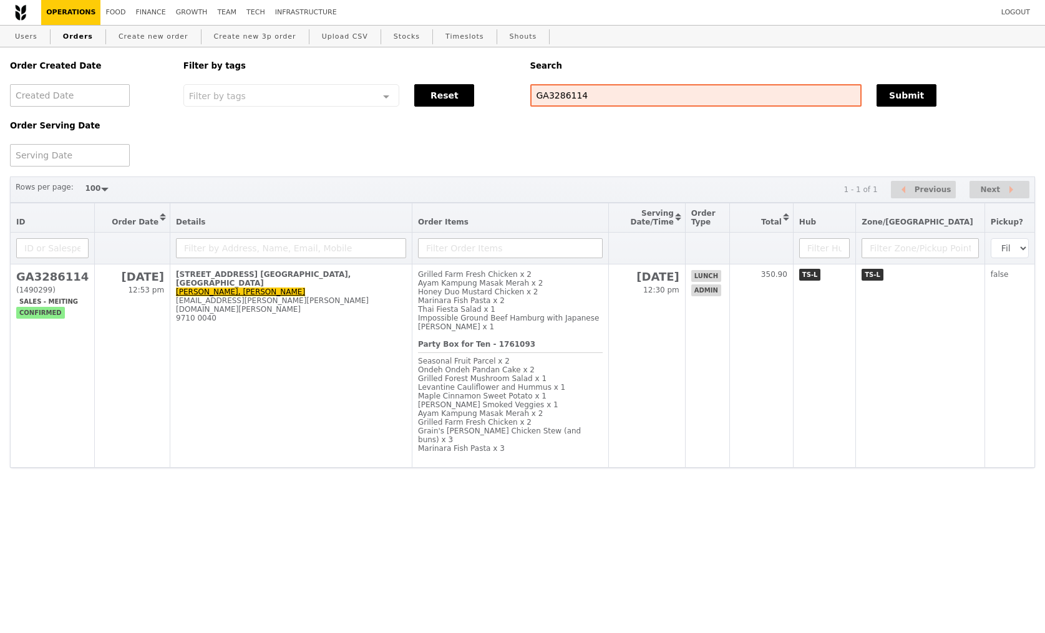
select select "100"
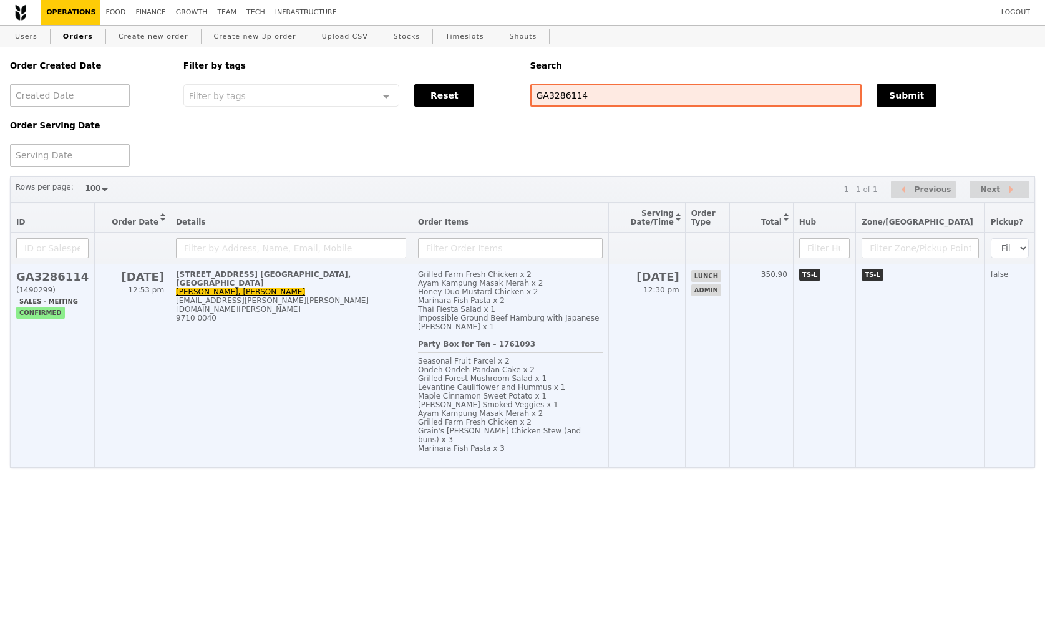
click at [603, 366] on div "Ondeh Ondeh Pandan Cake x 2" at bounding box center [510, 370] width 185 height 9
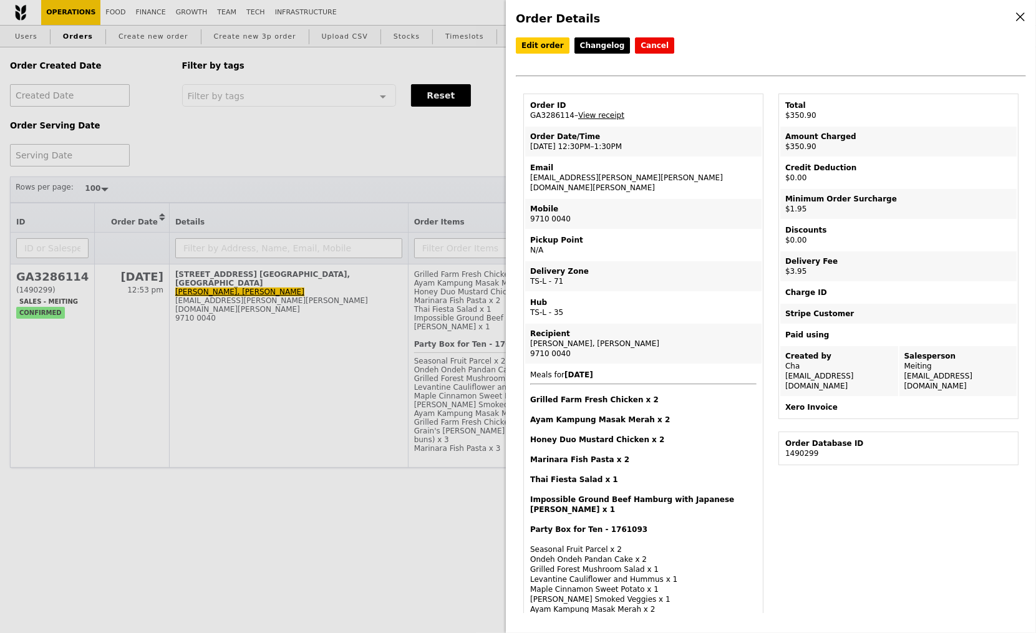
click at [719, 204] on div "Mobile" at bounding box center [643, 209] width 227 height 10
drag, startPoint x: 587, startPoint y: 176, endPoint x: 524, endPoint y: 177, distance: 62.4
click at [525, 177] on td "Email li.harn.leong@precise.cris.sg" at bounding box center [643, 178] width 236 height 40
copy td "li.harn.leong@precise.cris.sg"
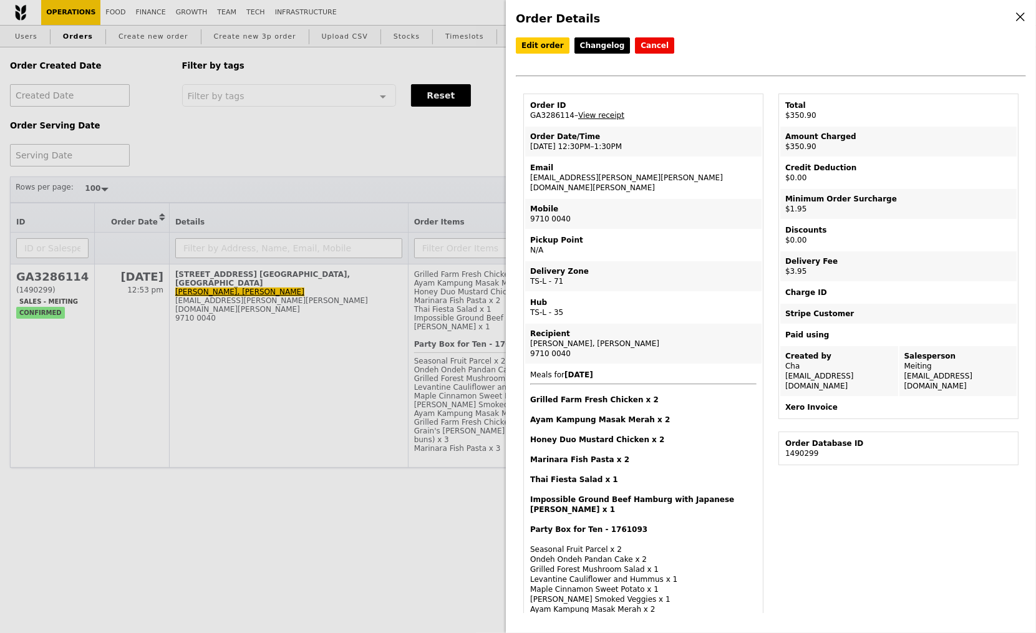
click at [703, 207] on td "Mobile 9710 0040" at bounding box center [643, 214] width 236 height 30
click at [323, 154] on div "Order Details Edit order Changelog Cancel Order ID GA3286114 – View receipt Ord…" at bounding box center [518, 316] width 1036 height 633
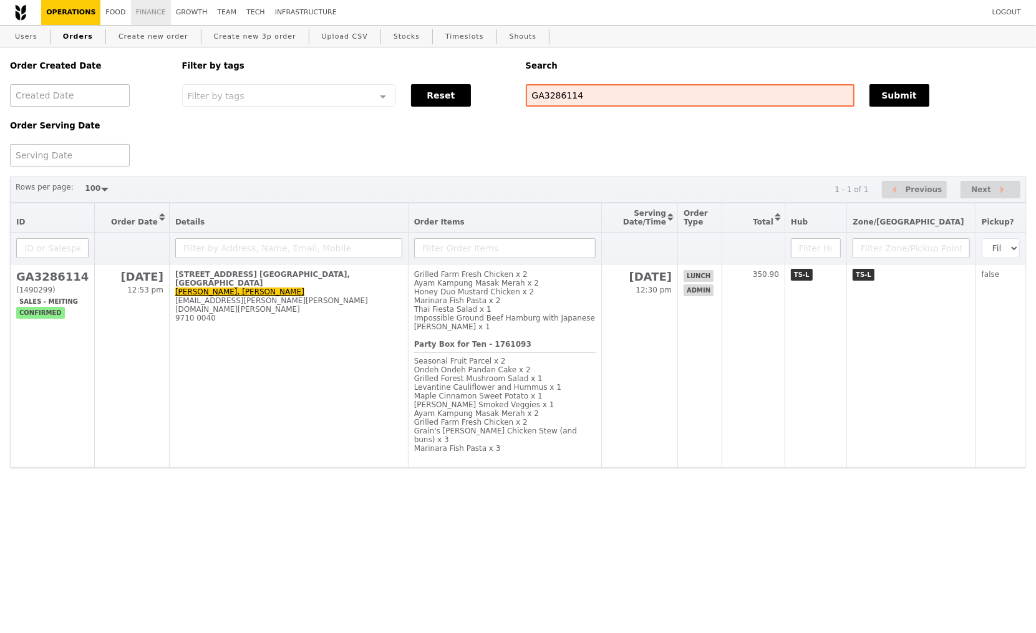
click at [144, 17] on link "Finance" at bounding box center [151, 12] width 40 height 25
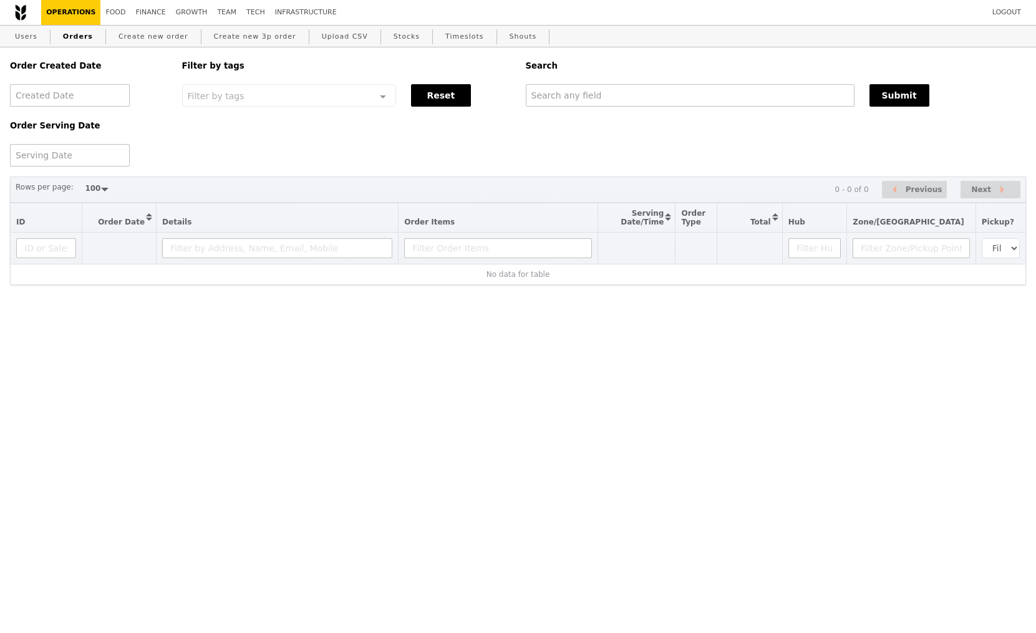
select select "100"
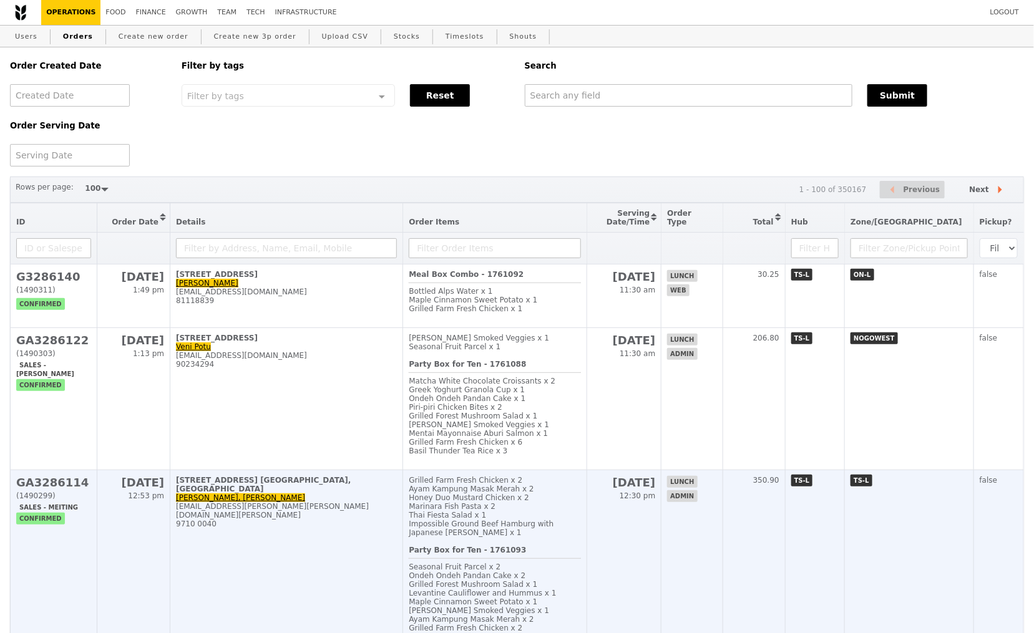
click at [281, 525] on td "[STREET_ADDRESS] [GEOGRAPHIC_DATA], [GEOGRAPHIC_DATA][PERSON_NAME], [PERSON_NAM…" at bounding box center [286, 571] width 233 height 203
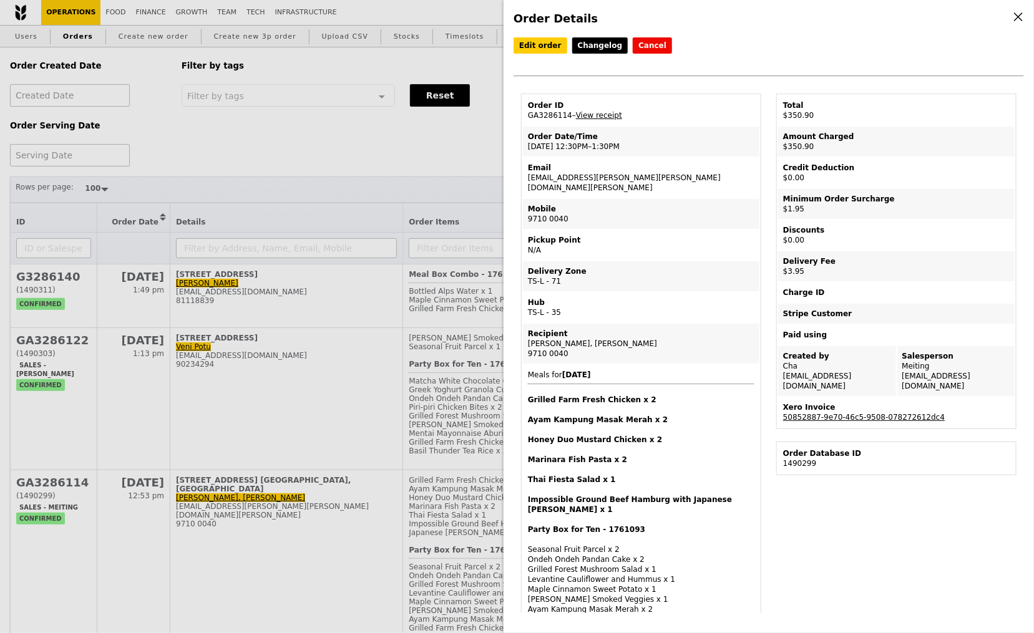
click at [688, 298] on div "Hub" at bounding box center [641, 303] width 227 height 10
click at [624, 245] on td "Pickup Point N/A" at bounding box center [641, 245] width 236 height 30
click at [836, 413] on link "50852887-9e70-46c5-9508-078272612dc4" at bounding box center [864, 417] width 162 height 9
click at [650, 203] on td "Mobile 9710 0040" at bounding box center [641, 214] width 236 height 30
click at [352, 117] on div "Order Details Edit order Changelog Cancel Order ID GA3286114 – View receipt Ord…" at bounding box center [517, 316] width 1034 height 633
